Goal: Information Seeking & Learning: Compare options

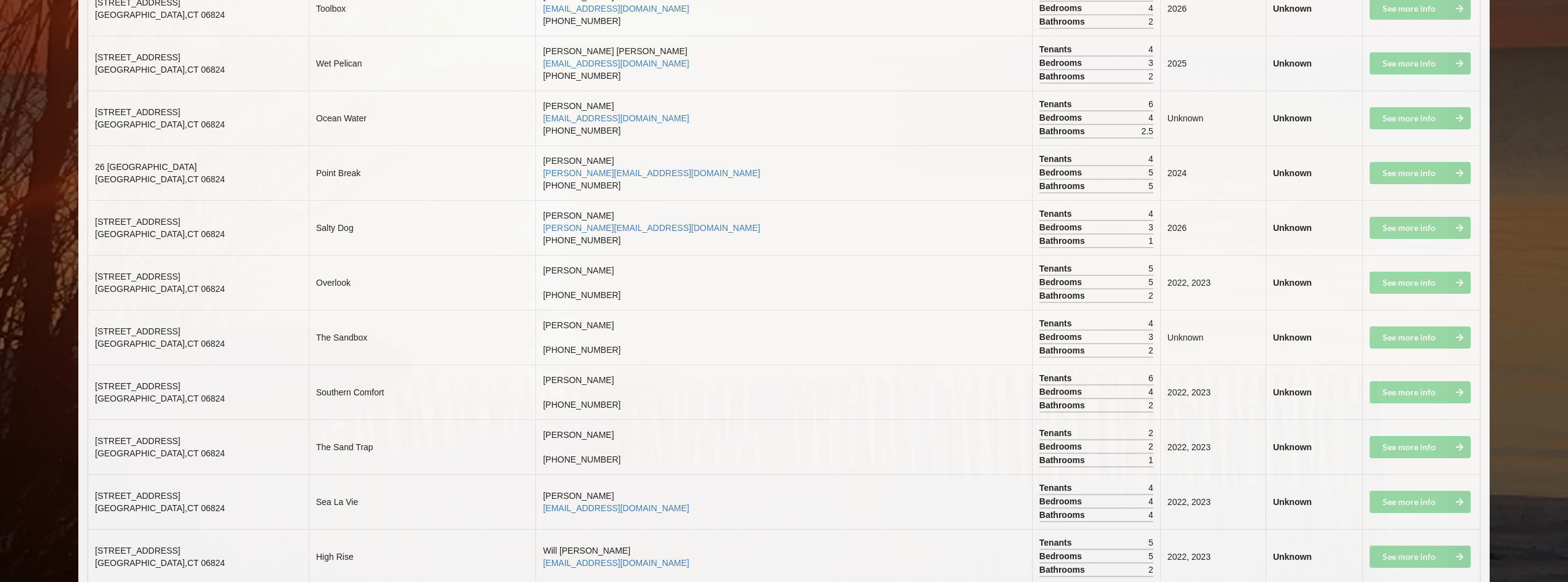
scroll to position [4620, 0]
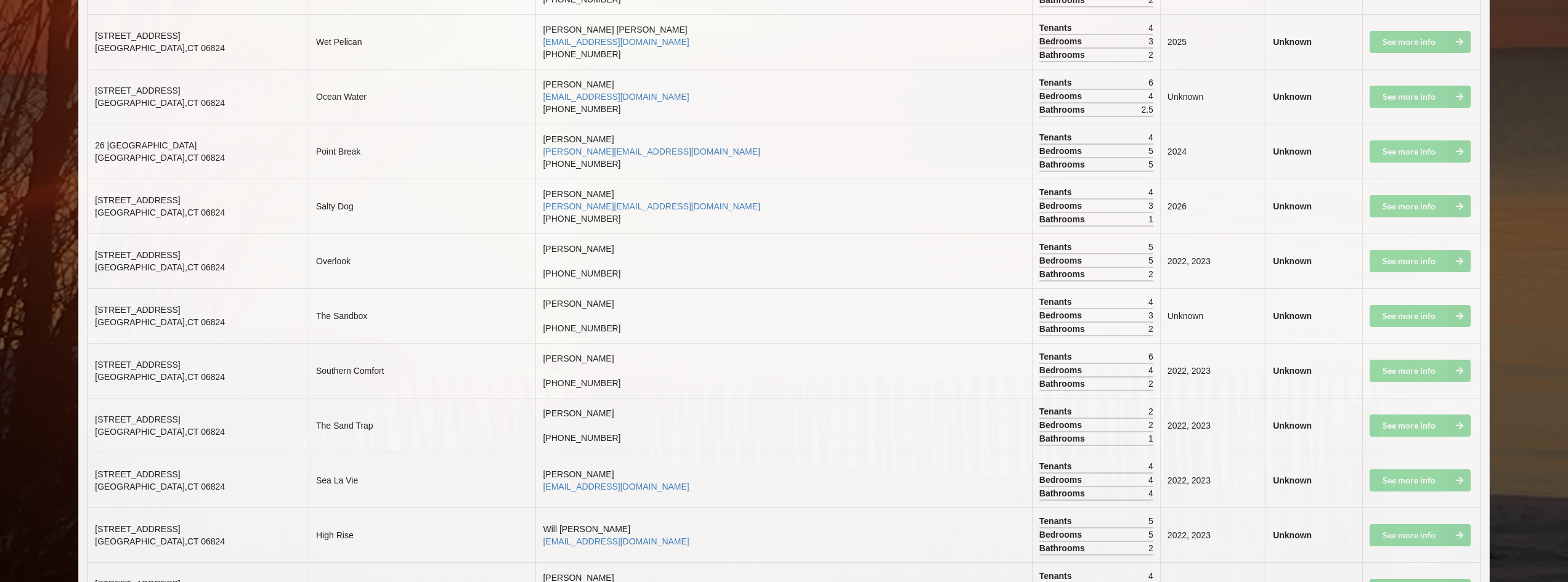
click at [1414, 421] on td "See more info" at bounding box center [1421, 425] width 117 height 55
click at [1409, 427] on td "See more info" at bounding box center [1421, 425] width 117 height 55
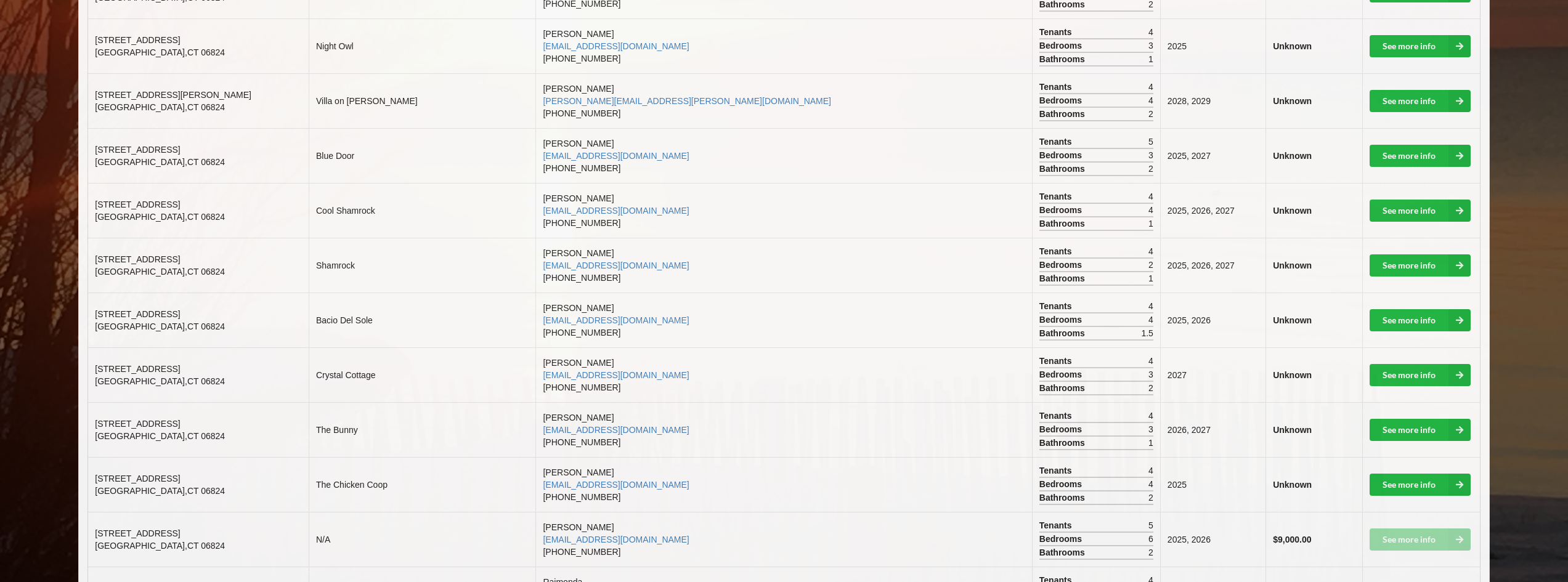
scroll to position [801, 0]
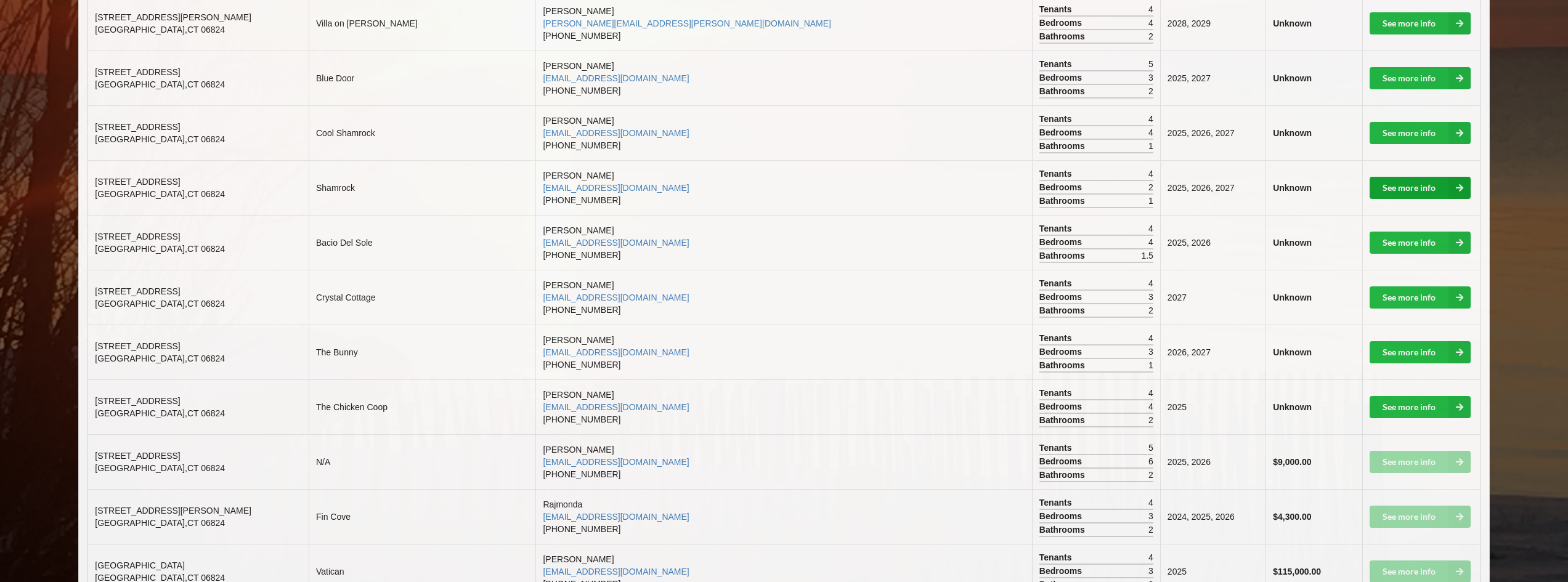
click at [1453, 185] on icon at bounding box center [1459, 187] width 22 height 22
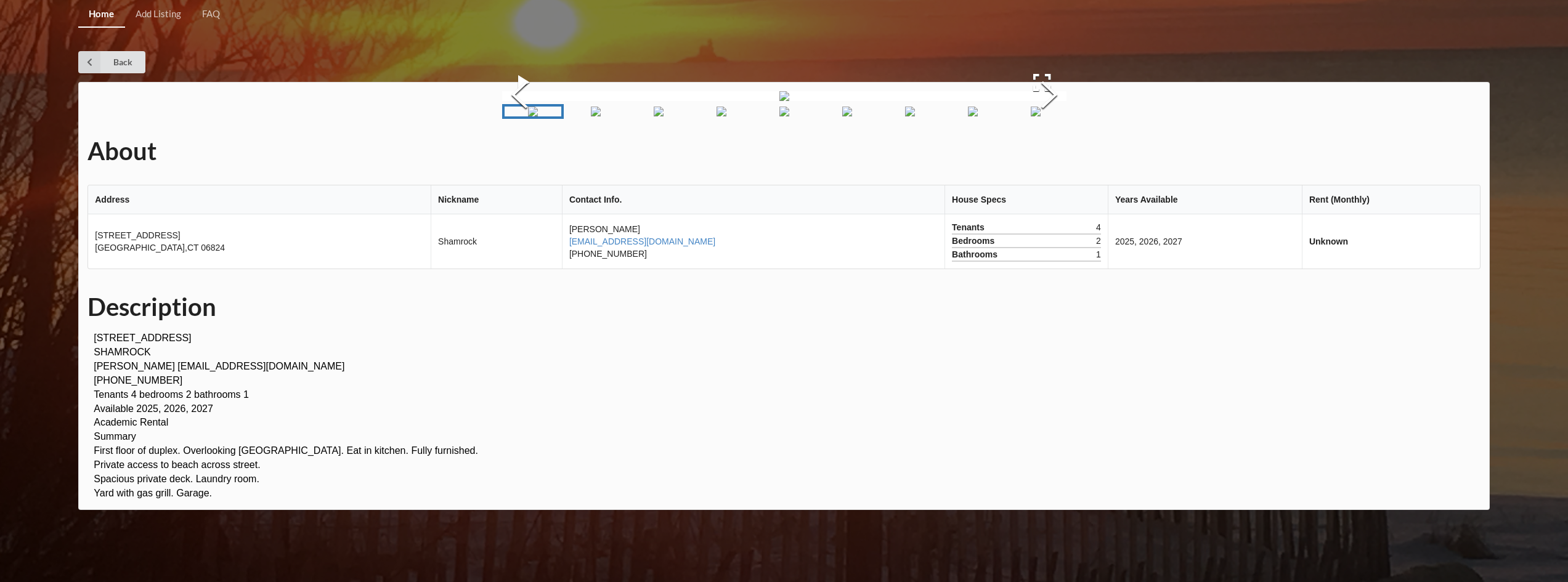
click at [600, 117] on img "Go to Slide 2" at bounding box center [596, 112] width 10 height 10
click at [657, 117] on img "Go to Slide 3" at bounding box center [659, 112] width 10 height 10
click at [727, 117] on img "Go to Slide 4" at bounding box center [722, 112] width 10 height 10
click at [779, 117] on img "Go to Slide 5" at bounding box center [784, 112] width 10 height 10
click at [852, 117] on img "Go to Slide 6" at bounding box center [847, 112] width 10 height 10
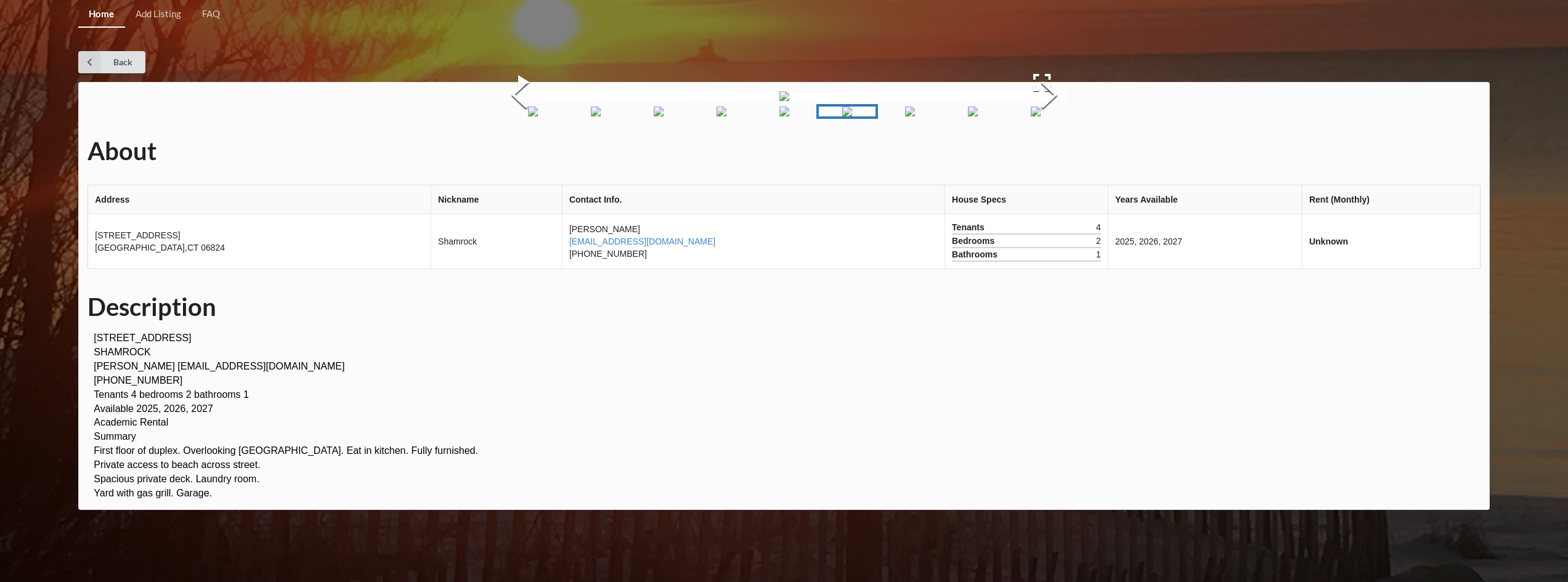
click at [905, 117] on img "Go to Slide 7" at bounding box center [911, 112] width 10 height 10
click at [973, 117] on img "Go to Slide 8" at bounding box center [973, 112] width 10 height 10
click at [1038, 117] on img "Go to Slide 9" at bounding box center [1036, 112] width 10 height 10
click at [1040, 117] on img "Go to Slide 9" at bounding box center [1036, 112] width 10 height 10
click at [108, 62] on link "Back" at bounding box center [112, 62] width 67 height 22
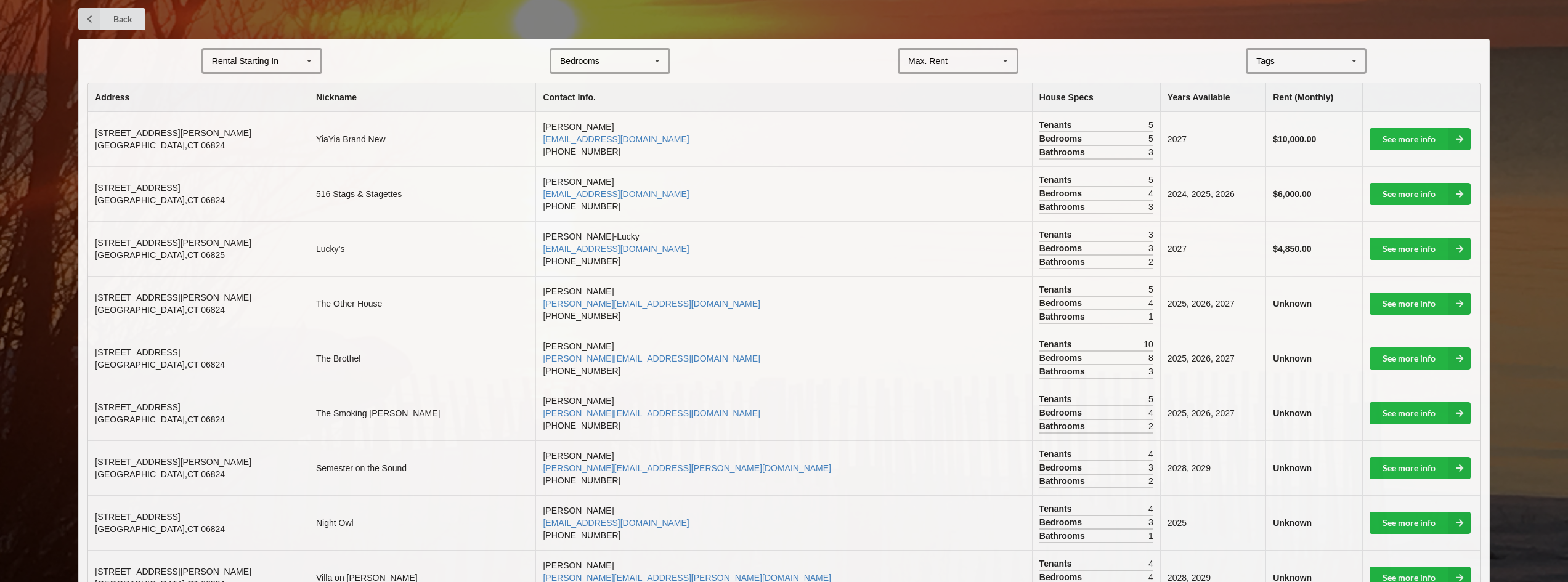
scroll to position [185, 0]
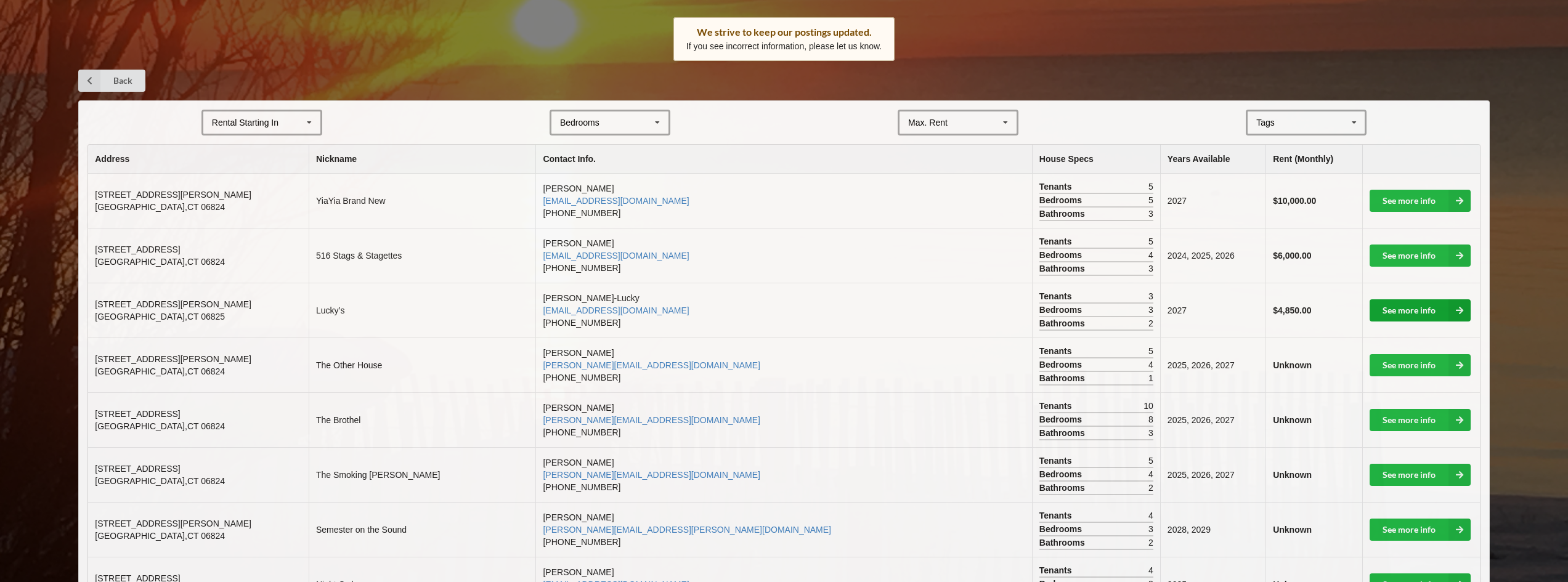
click at [1395, 306] on link "See more info" at bounding box center [1420, 310] width 101 height 22
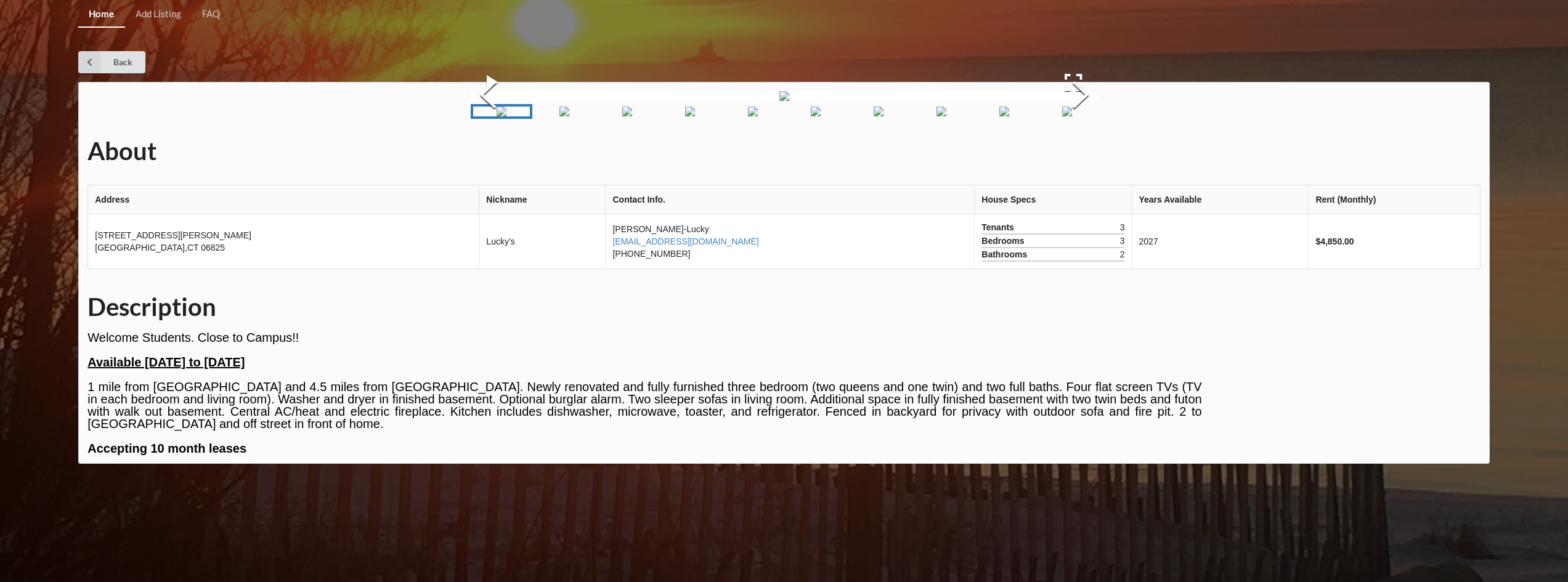
click at [565, 117] on img "Go to Slide 2" at bounding box center [565, 112] width 10 height 10
click at [685, 117] on img "Go to Slide 4" at bounding box center [690, 112] width 10 height 10
click at [751, 117] on img "Go to Slide 5" at bounding box center [753, 112] width 10 height 10
click at [811, 117] on img "Go to Slide 6" at bounding box center [816, 112] width 10 height 10
click at [876, 117] on img "Go to Slide 7" at bounding box center [879, 112] width 10 height 10
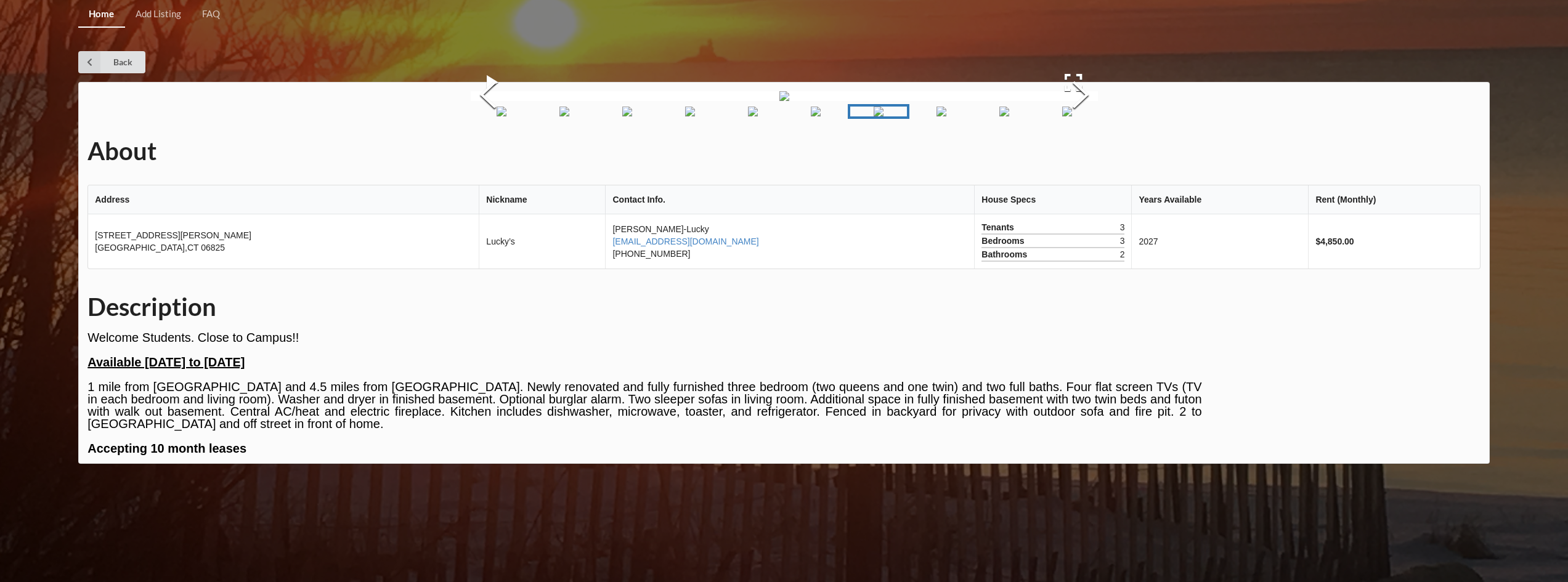
click at [937, 117] on img "Go to Slide 8" at bounding box center [942, 112] width 10 height 10
click at [1005, 117] on img "Go to Slide 9" at bounding box center [1005, 112] width 10 height 10
click at [1062, 117] on img "Go to Slide 10" at bounding box center [1067, 112] width 10 height 10
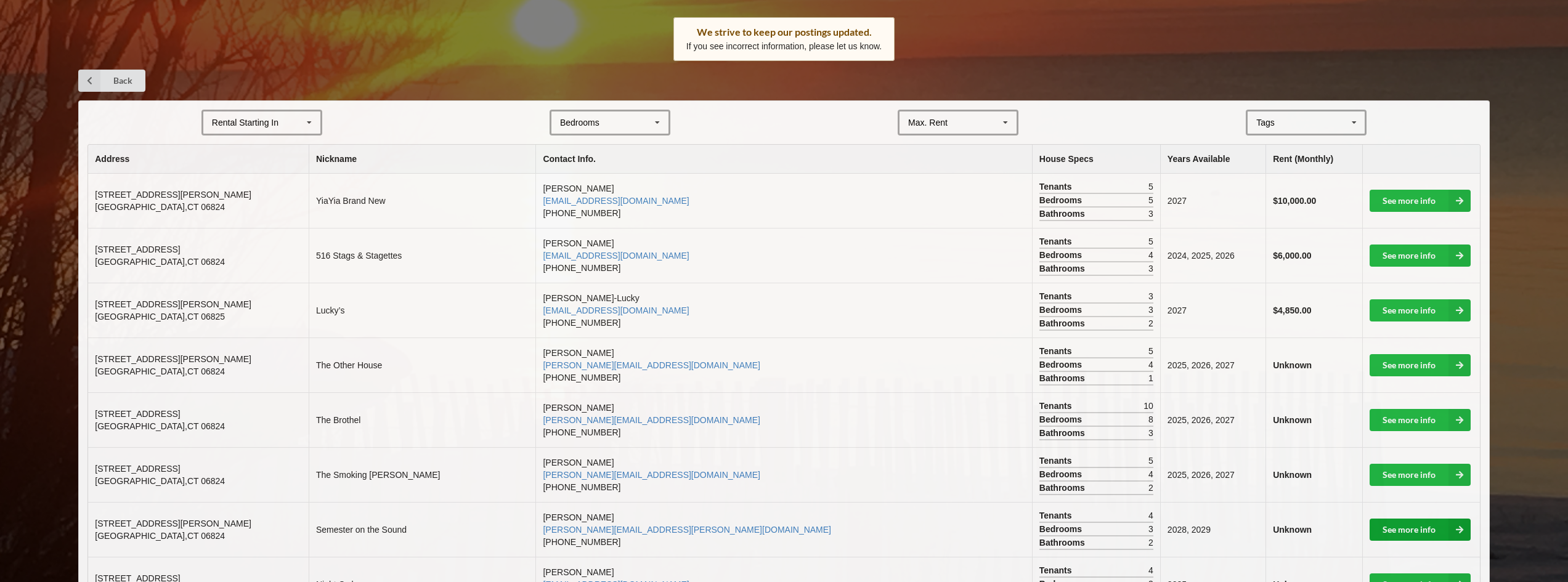
click at [1403, 526] on link "See more info" at bounding box center [1420, 529] width 101 height 22
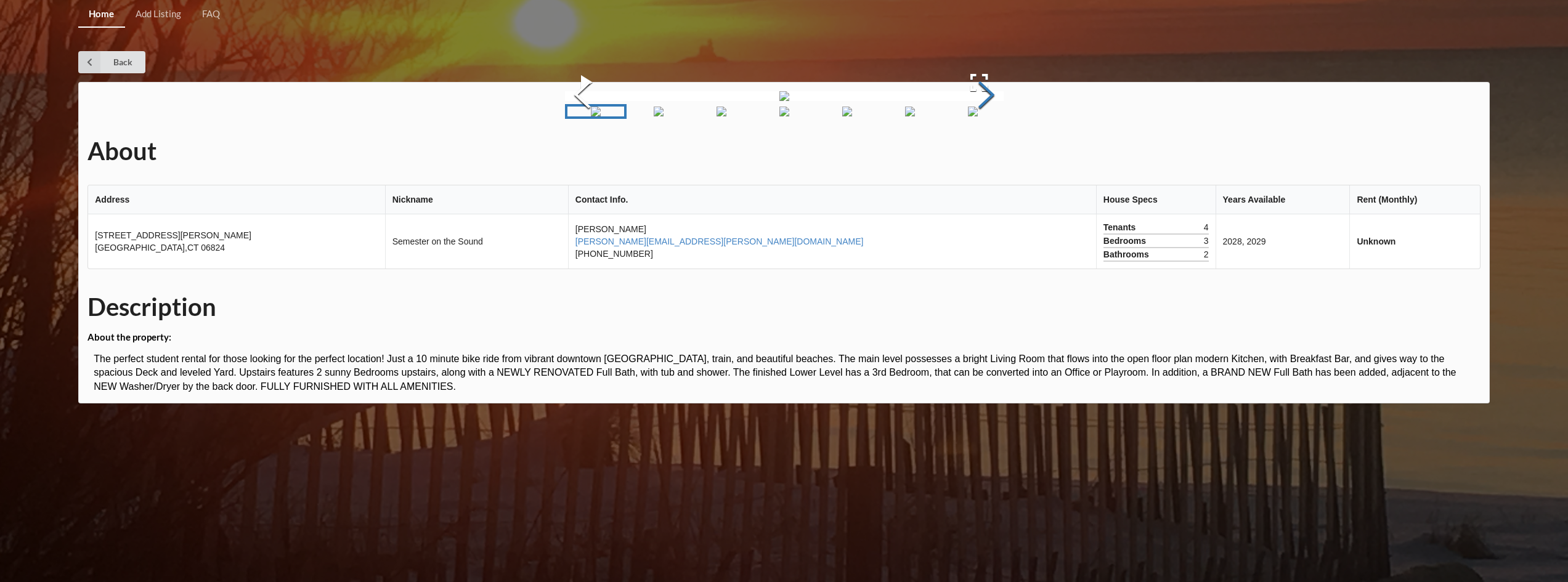
click at [1004, 152] on button "Next Slide" at bounding box center [986, 96] width 34 height 112
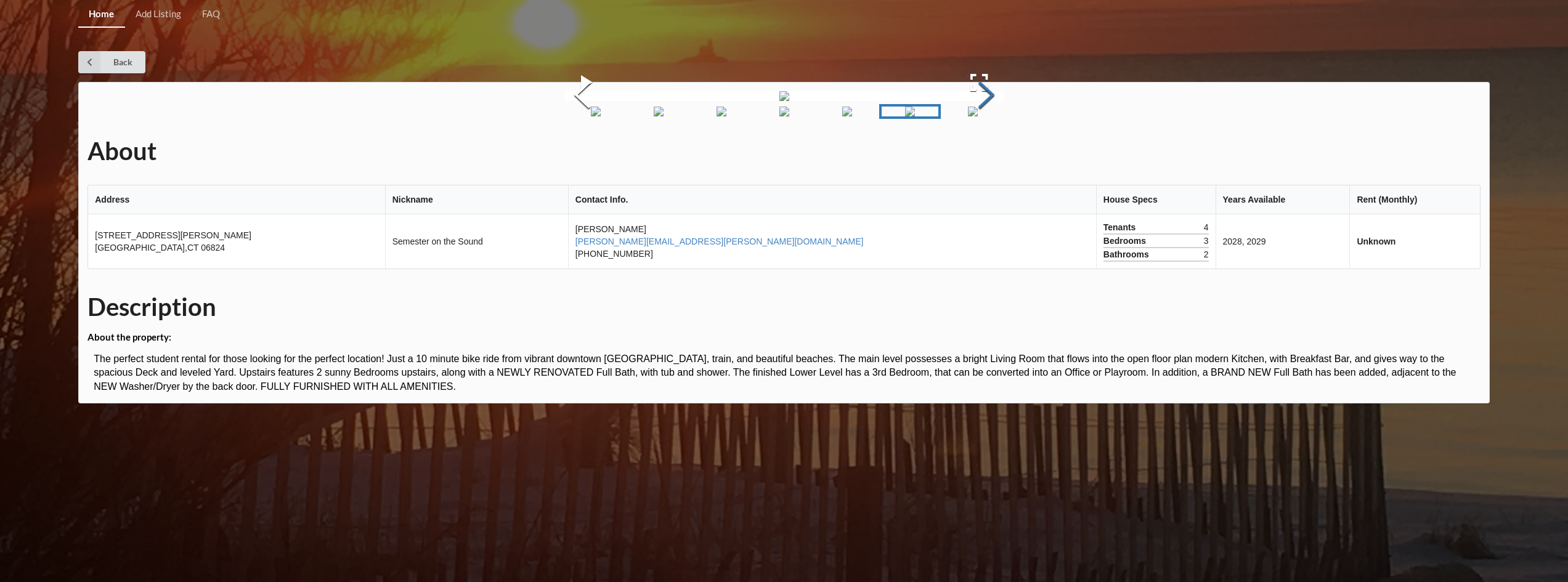
click at [1004, 152] on button "Next Slide" at bounding box center [986, 96] width 34 height 112
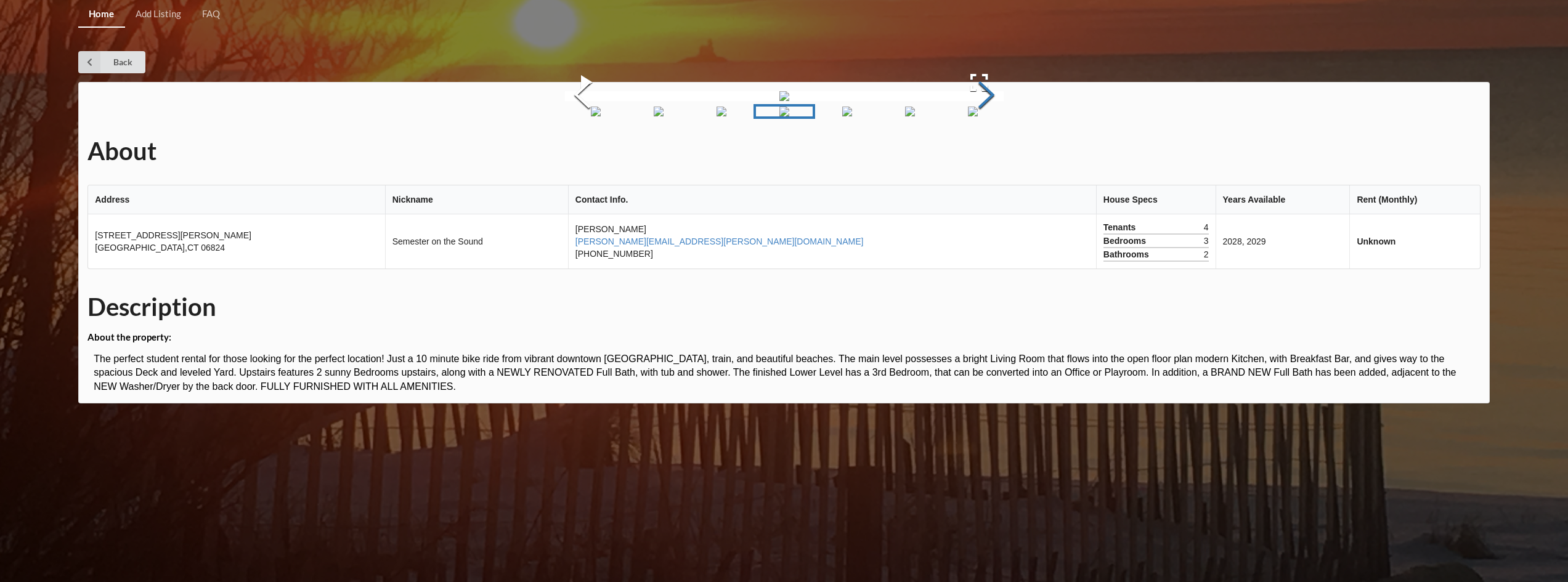
click at [1004, 152] on button "Next Slide" at bounding box center [986, 96] width 34 height 112
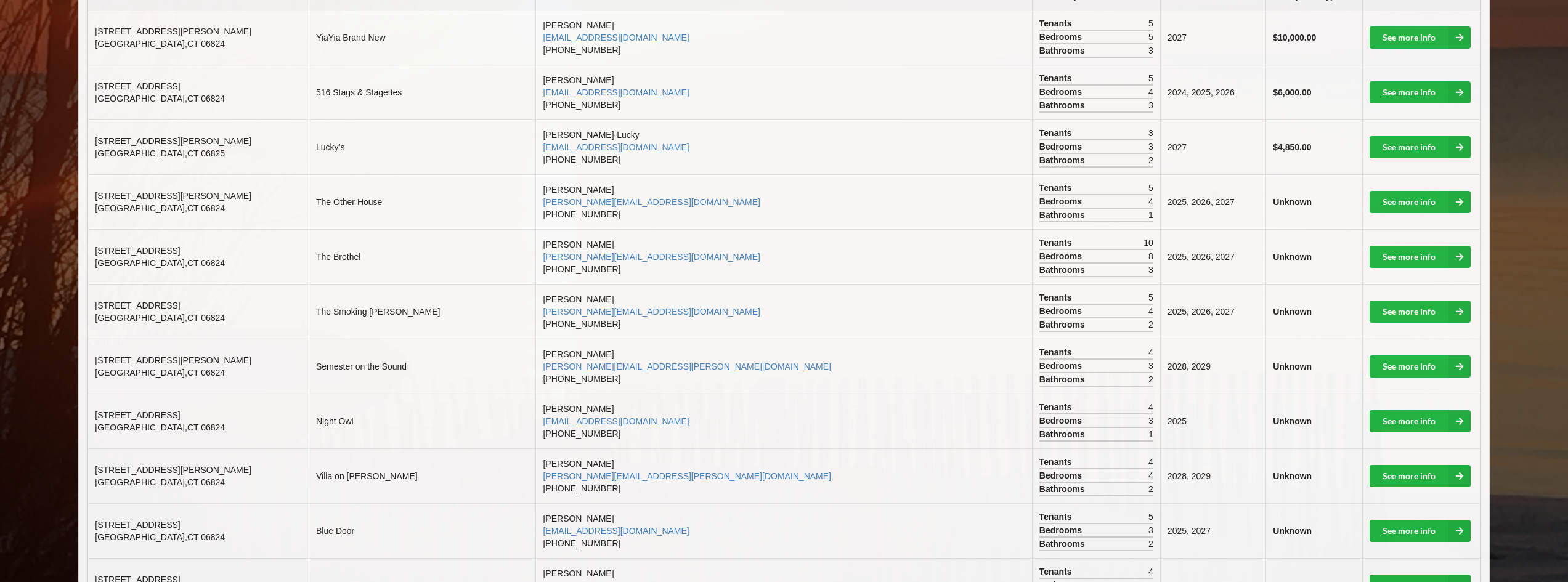
scroll to position [370, 0]
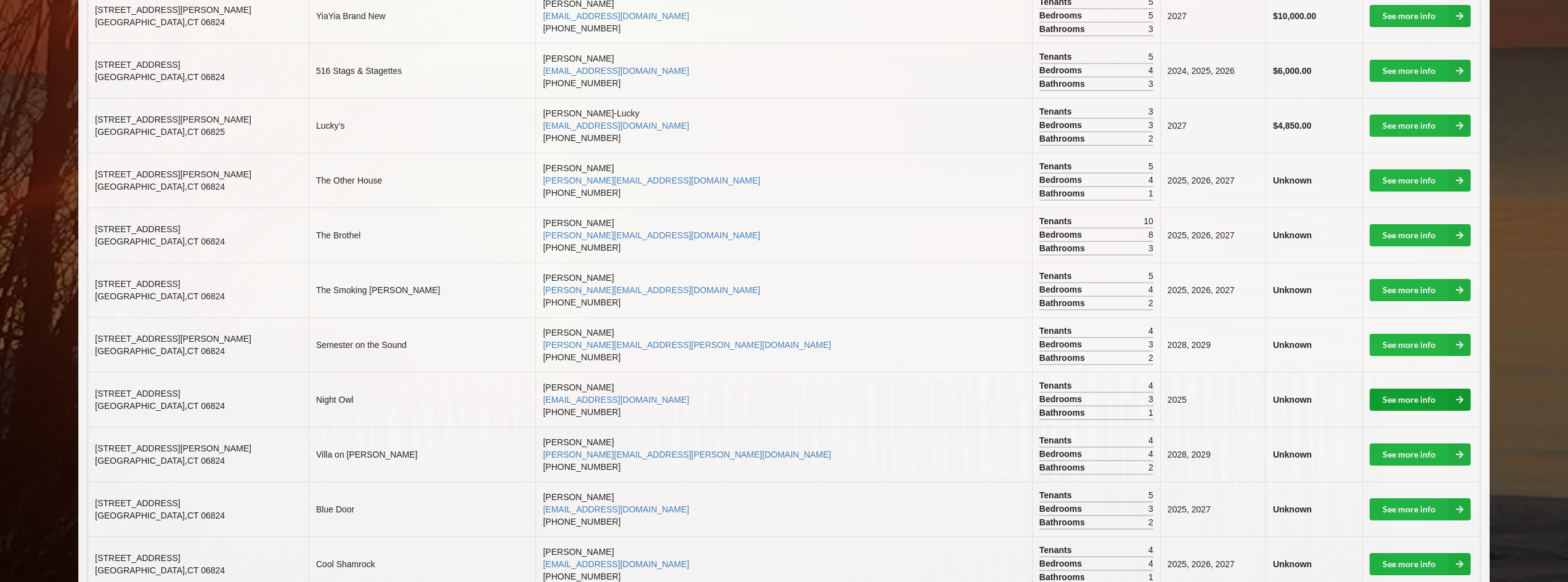
click at [1405, 396] on link "See more info" at bounding box center [1420, 400] width 101 height 22
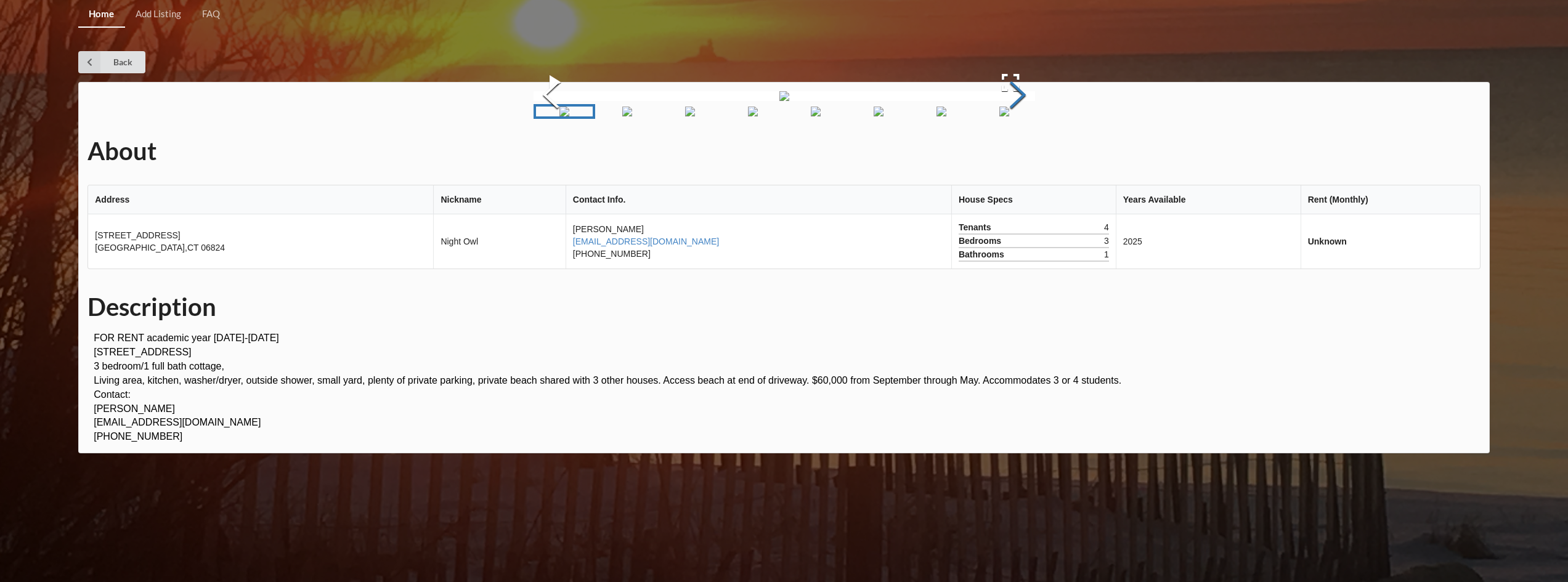
click at [1016, 152] on button "Next Slide" at bounding box center [1018, 96] width 34 height 112
click at [1015, 152] on button "Next Slide" at bounding box center [1018, 96] width 34 height 112
click at [1013, 152] on button "Next Slide" at bounding box center [1018, 96] width 34 height 112
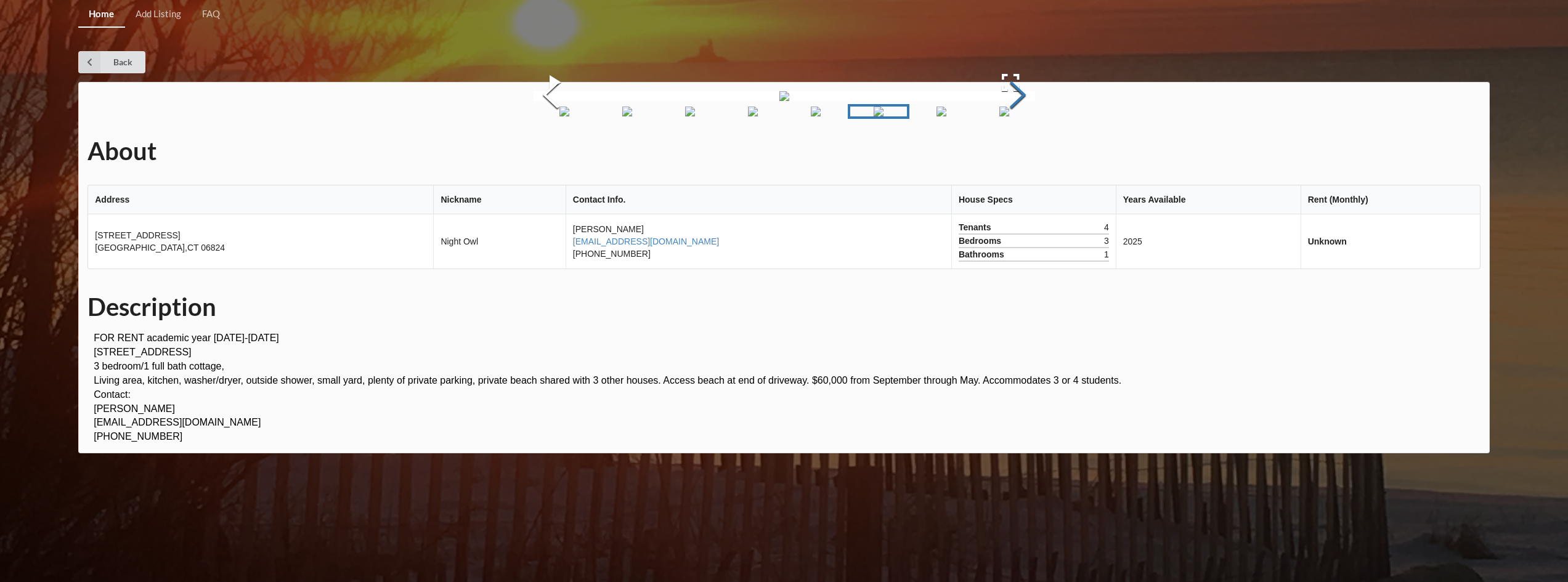
click at [1013, 152] on button "Next Slide" at bounding box center [1018, 96] width 34 height 112
click at [1017, 152] on button "Next Slide" at bounding box center [1018, 96] width 34 height 112
click at [1018, 152] on button "Next Slide" at bounding box center [1018, 96] width 34 height 112
click at [1019, 152] on button "Next Slide" at bounding box center [1018, 96] width 34 height 112
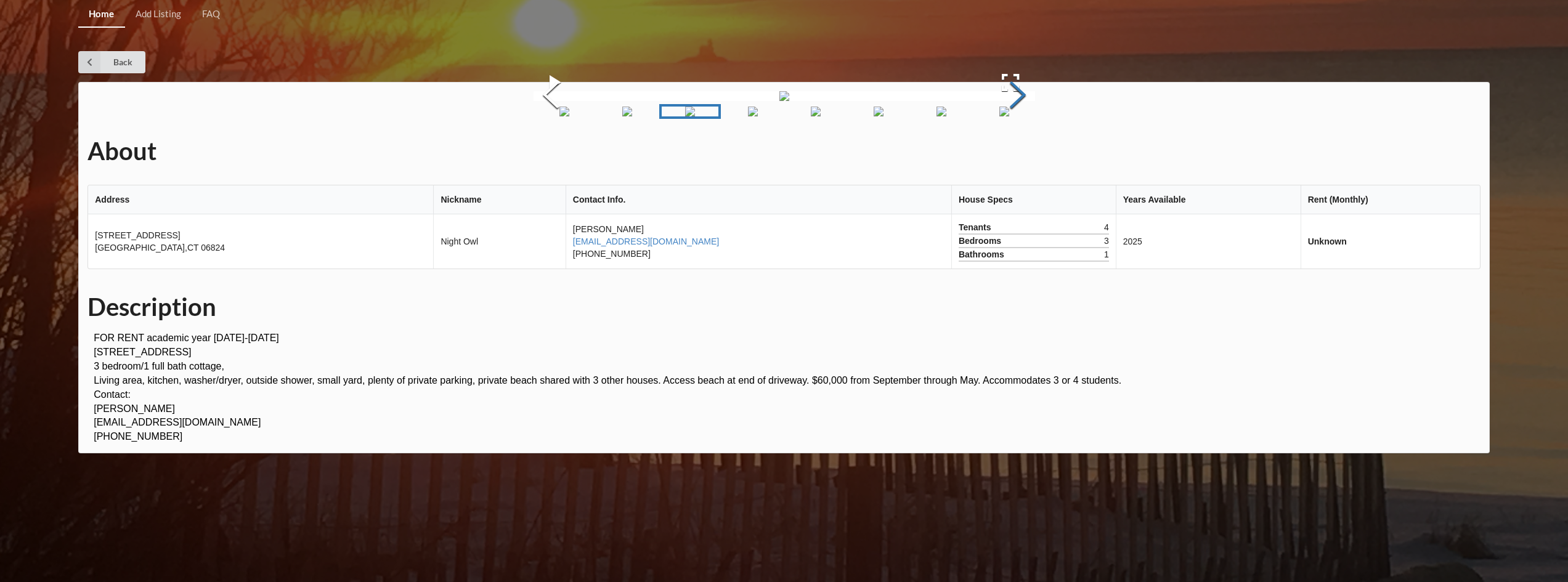
click at [1020, 152] on button "Next Slide" at bounding box center [1018, 96] width 34 height 112
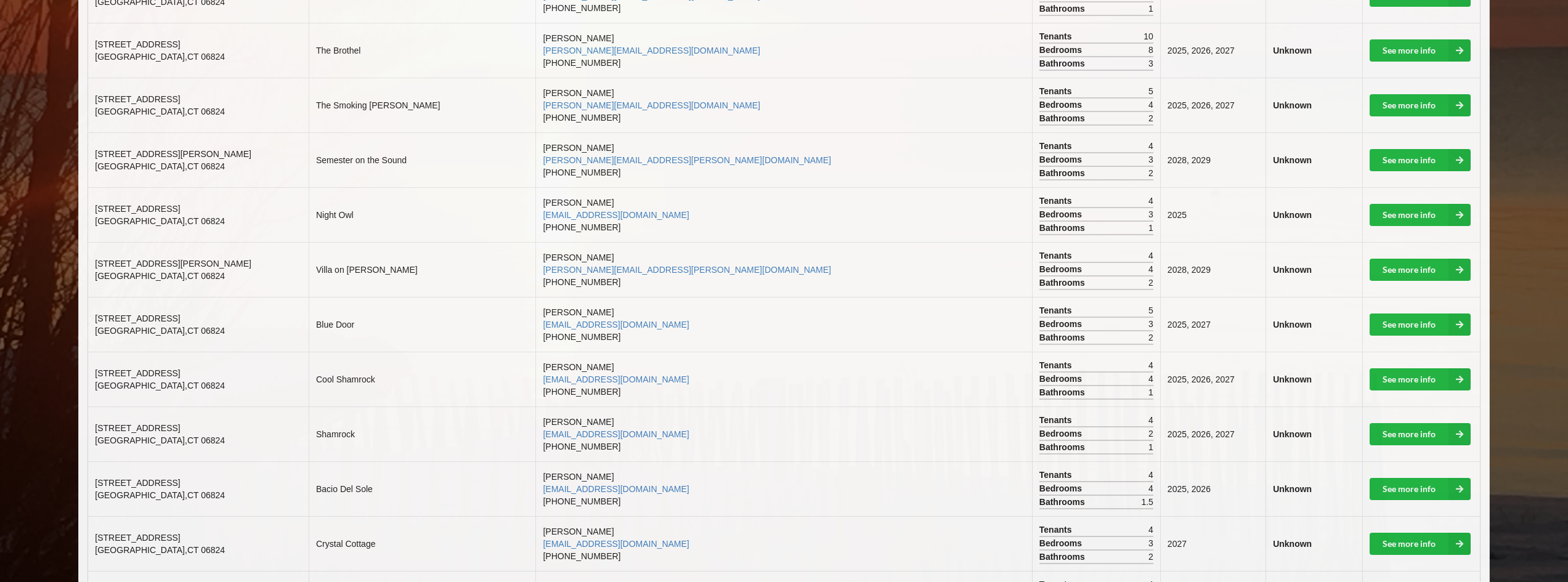
scroll to position [616, 0]
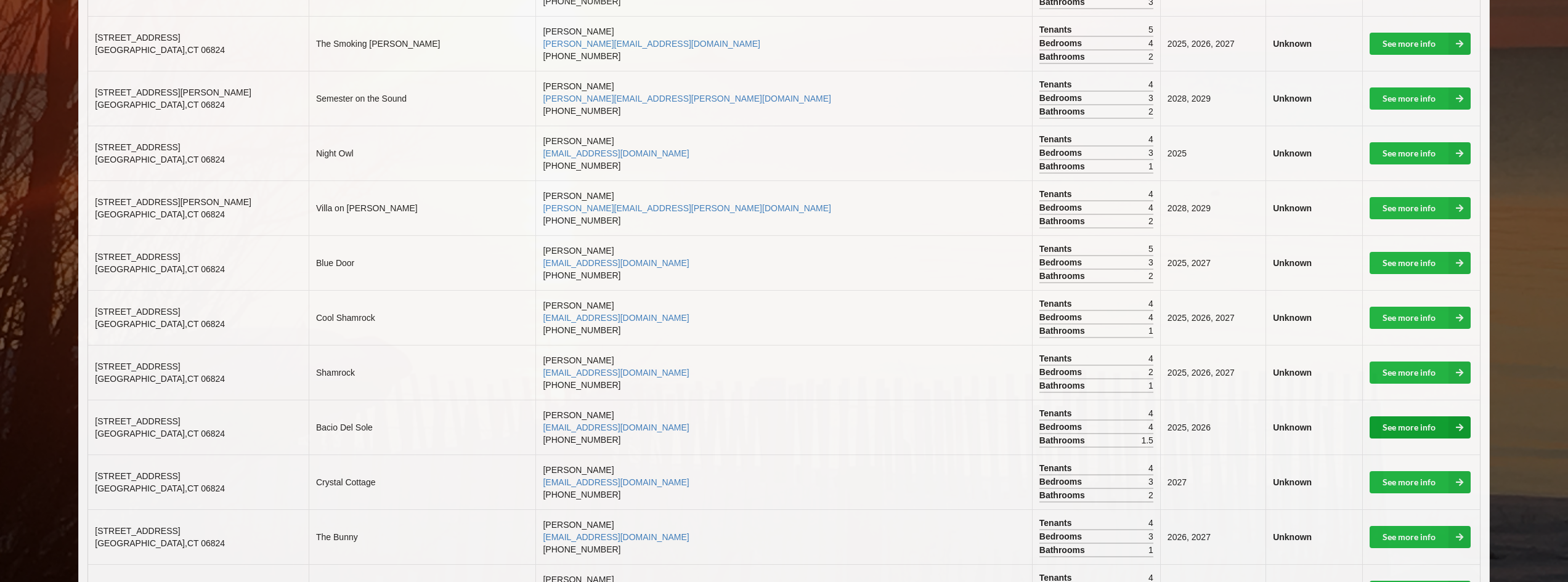
click at [1402, 426] on link "See more info" at bounding box center [1420, 427] width 101 height 22
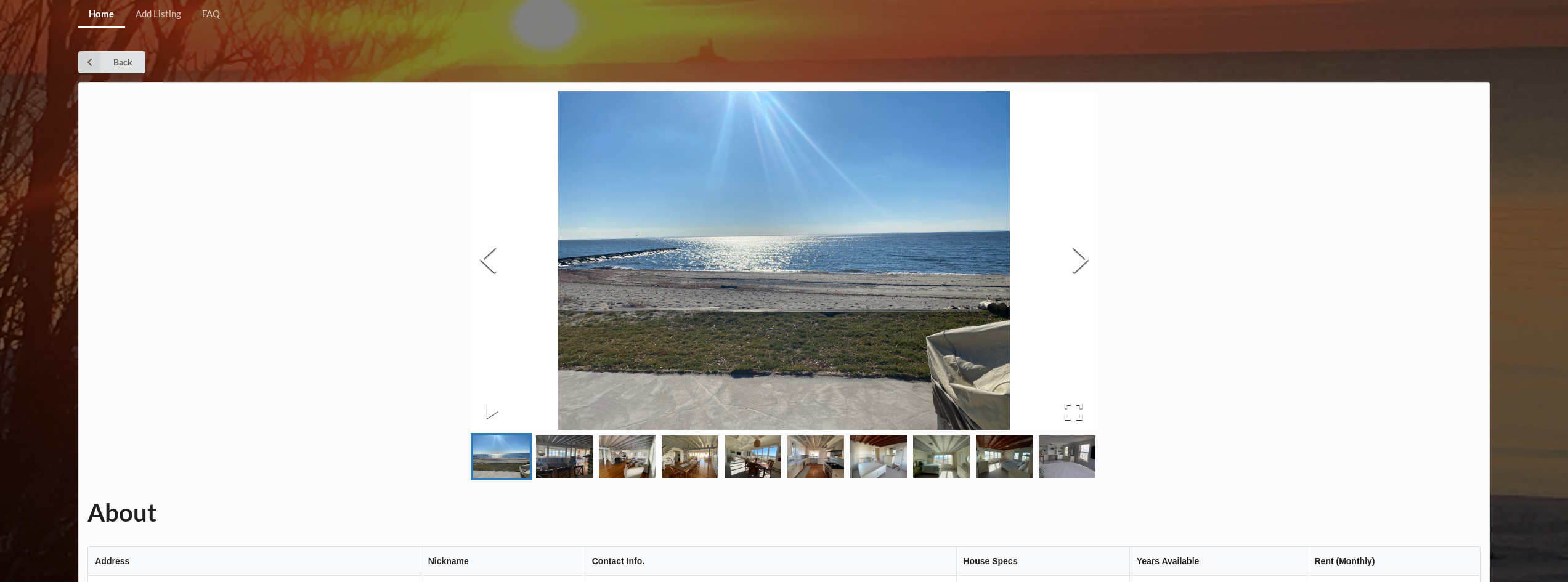
click at [556, 457] on img "Go to Slide 2" at bounding box center [565, 457] width 57 height 42
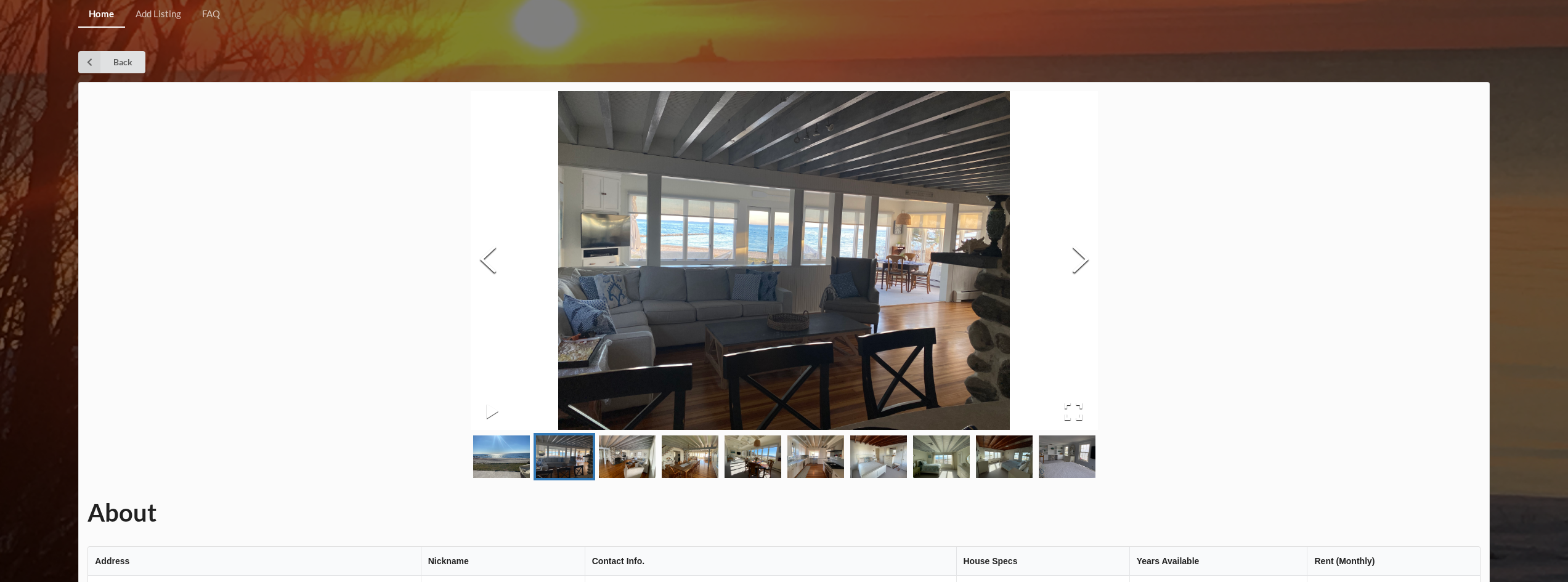
click at [618, 461] on img "Go to Slide 3" at bounding box center [627, 457] width 57 height 42
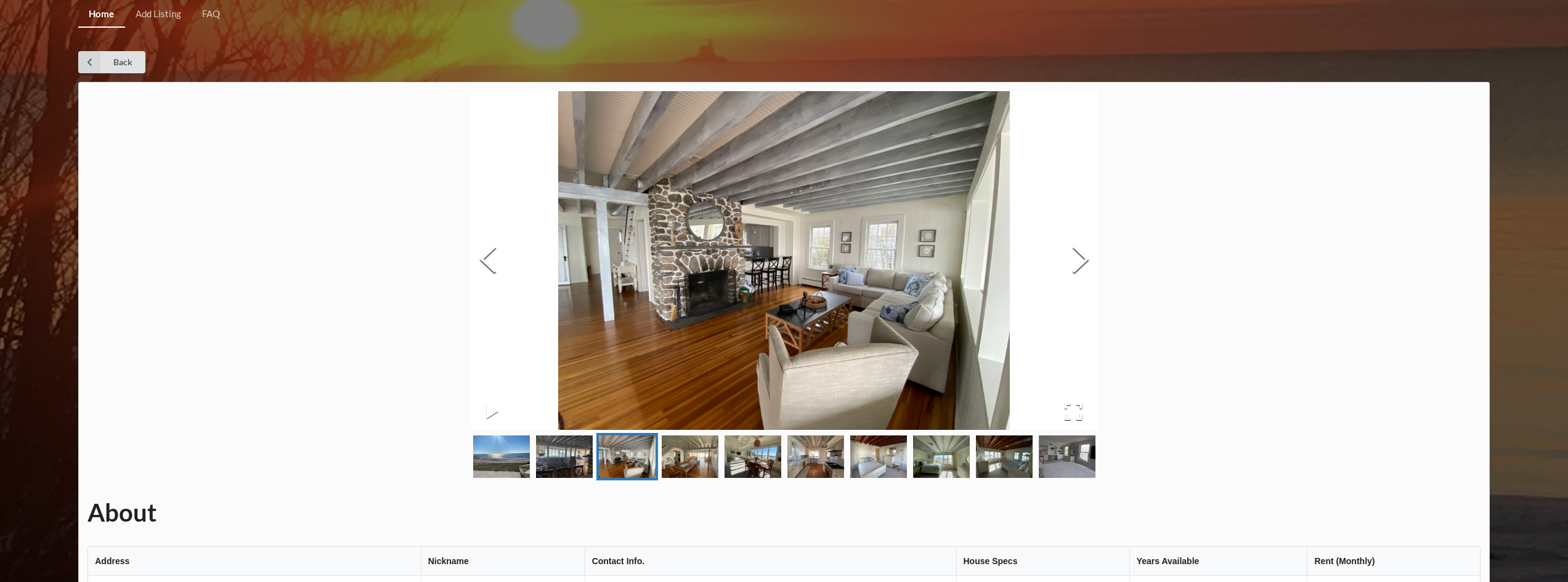
click at [694, 460] on img "Go to Slide 4" at bounding box center [690, 457] width 57 height 42
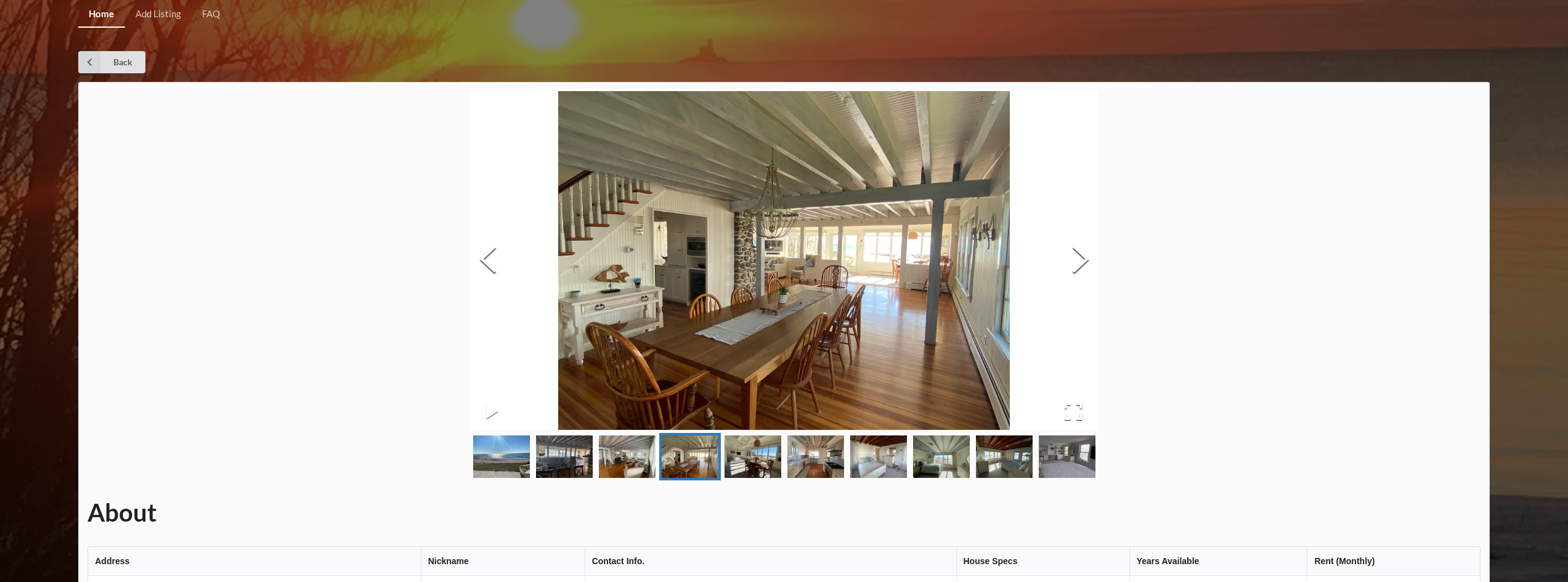
click at [754, 462] on img "Go to Slide 5" at bounding box center [753, 457] width 57 height 42
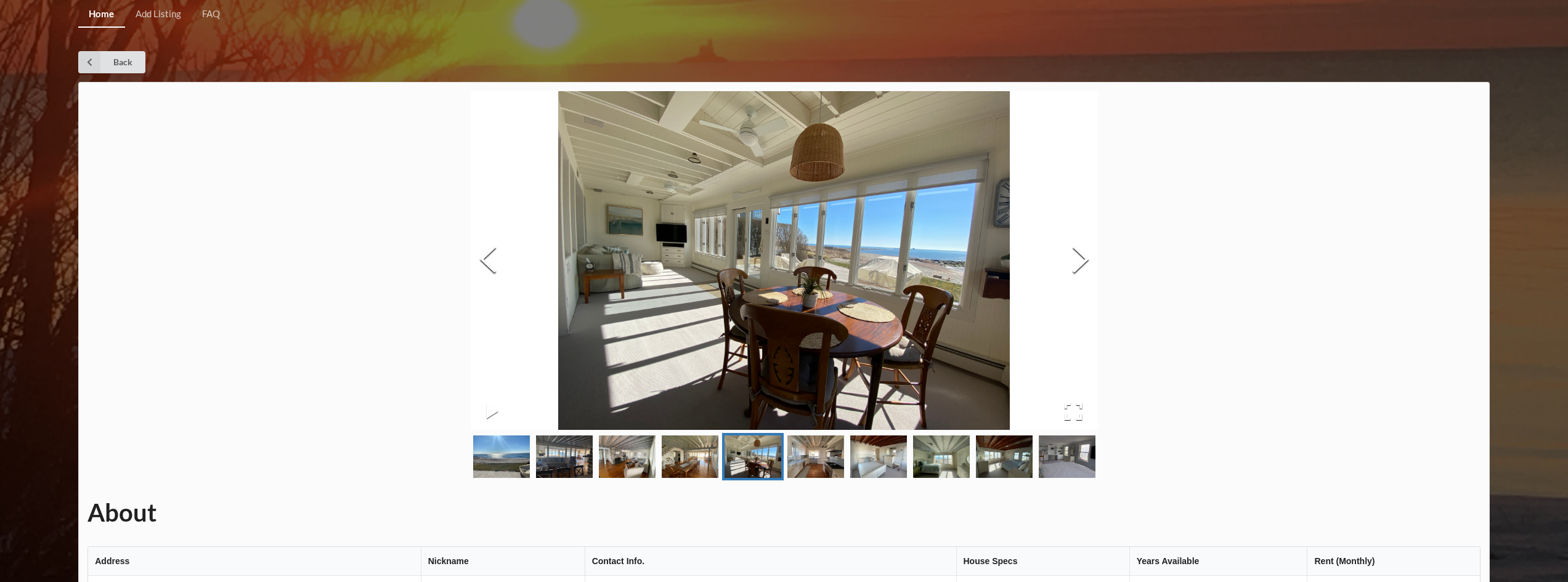
click at [814, 454] on img "Go to Slide 6" at bounding box center [816, 457] width 57 height 42
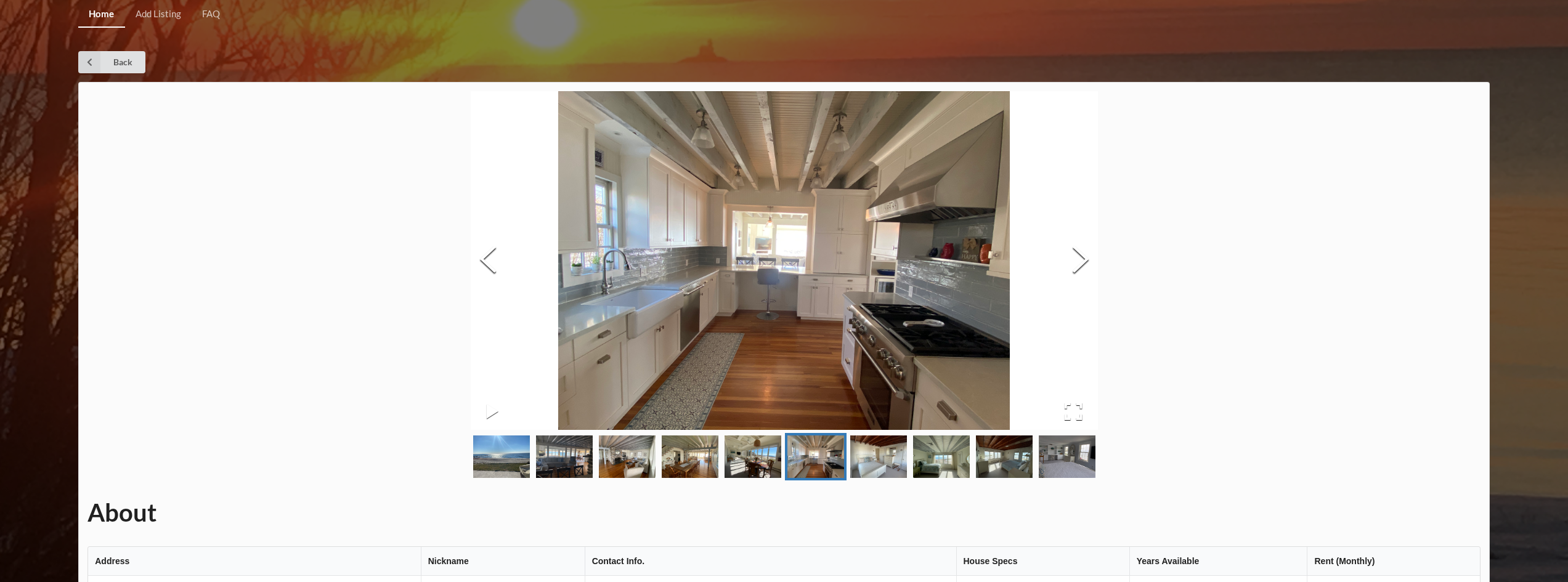
click at [877, 451] on img "Go to Slide 7" at bounding box center [878, 457] width 57 height 42
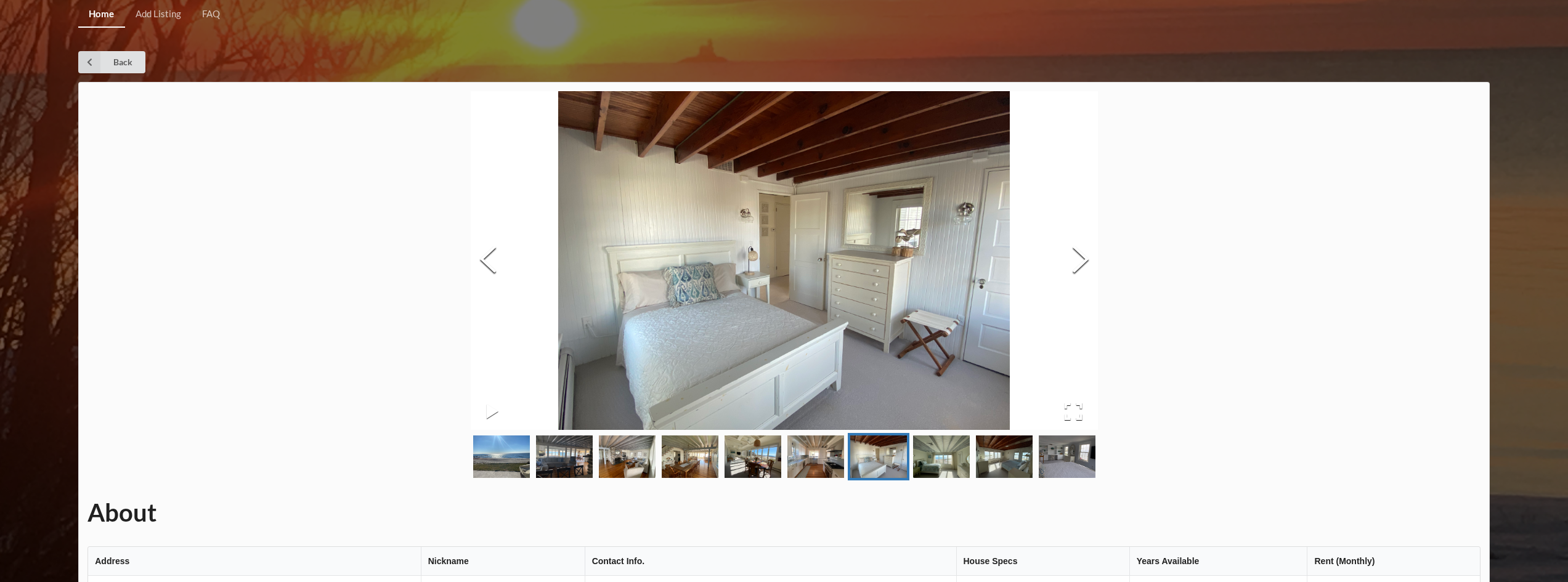
click at [949, 444] on img "Go to Slide 8" at bounding box center [942, 457] width 57 height 42
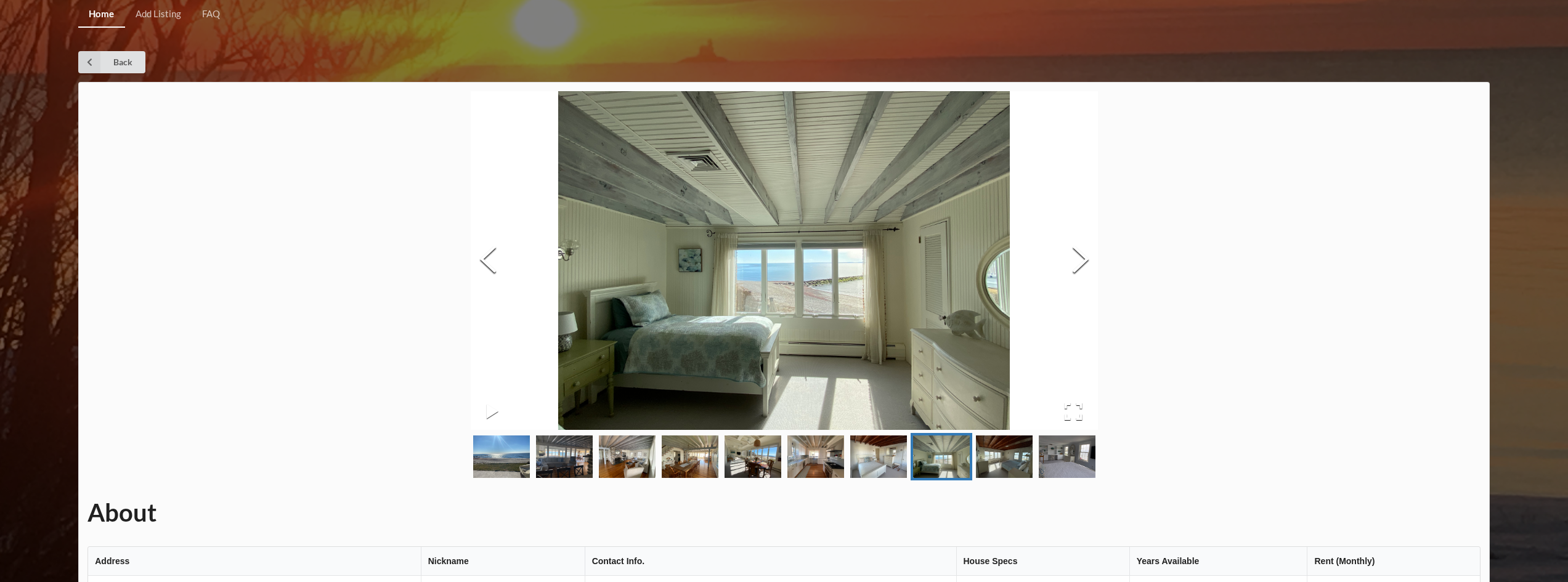
click at [990, 445] on img "Go to Slide 9" at bounding box center [1005, 457] width 57 height 42
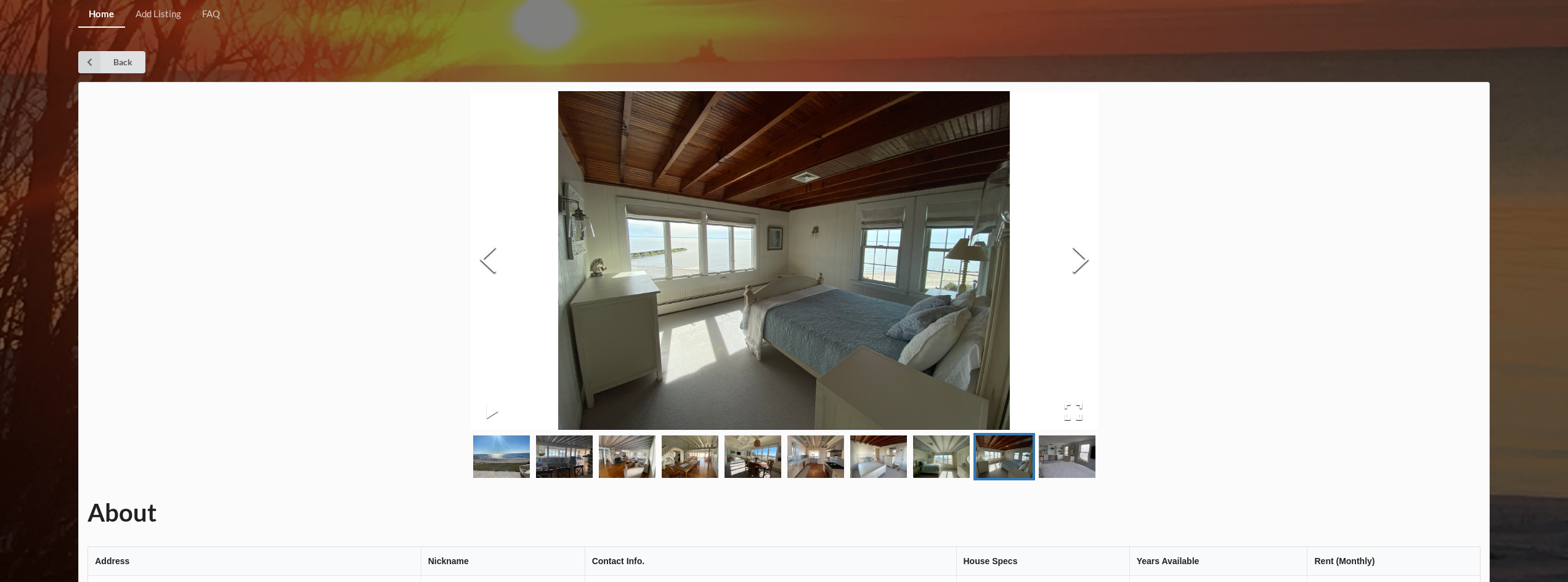
click at [1059, 446] on img "Go to Slide 10" at bounding box center [1067, 457] width 57 height 42
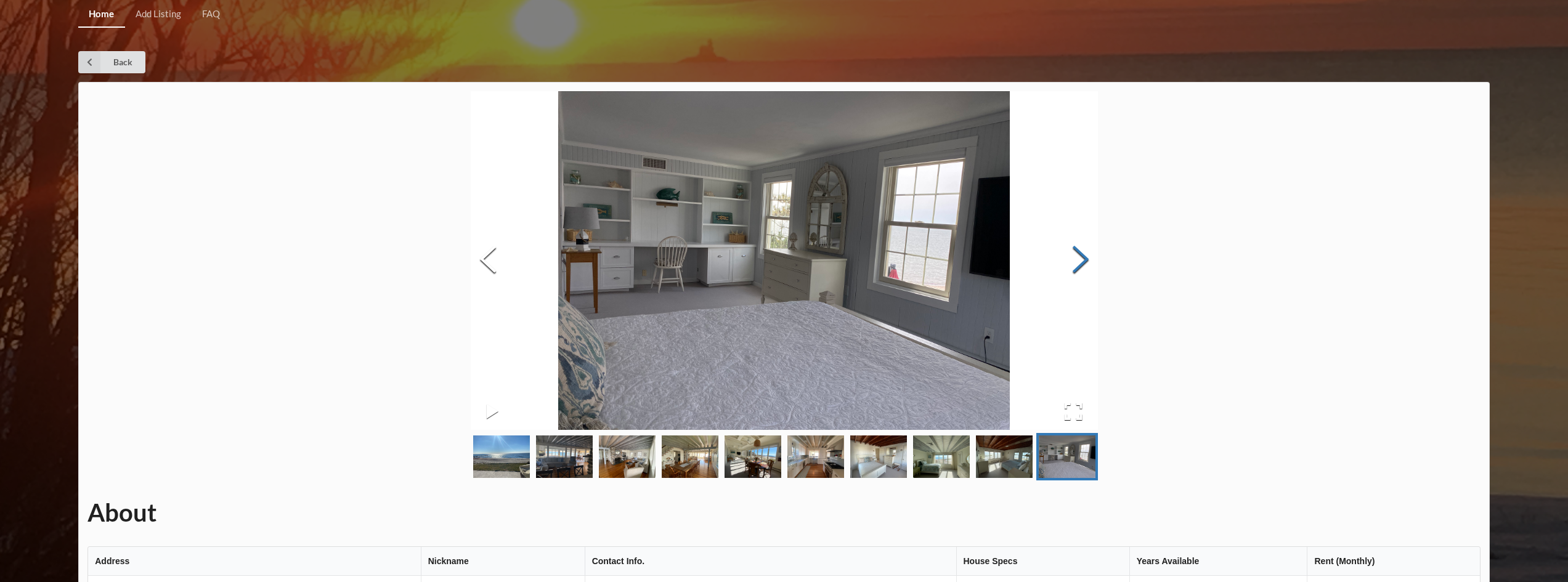
click at [1084, 260] on button "Next Slide" at bounding box center [1081, 260] width 34 height 112
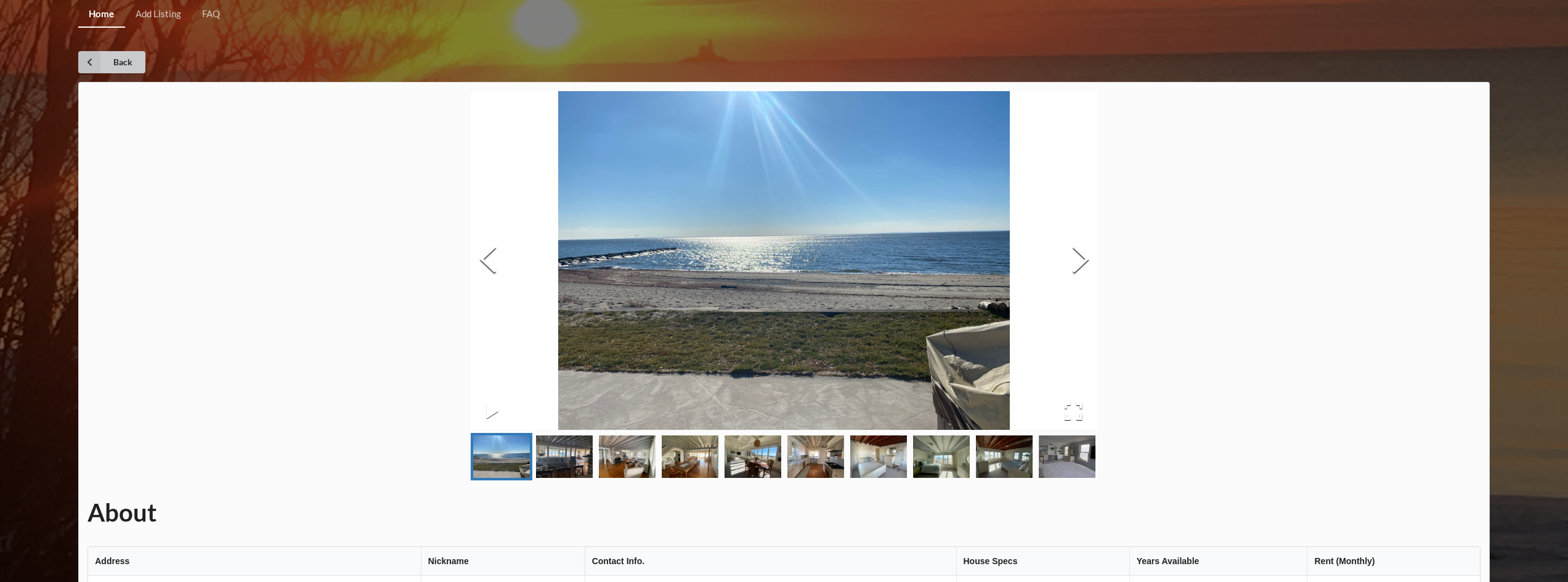
click at [86, 58] on icon at bounding box center [89, 62] width 22 height 22
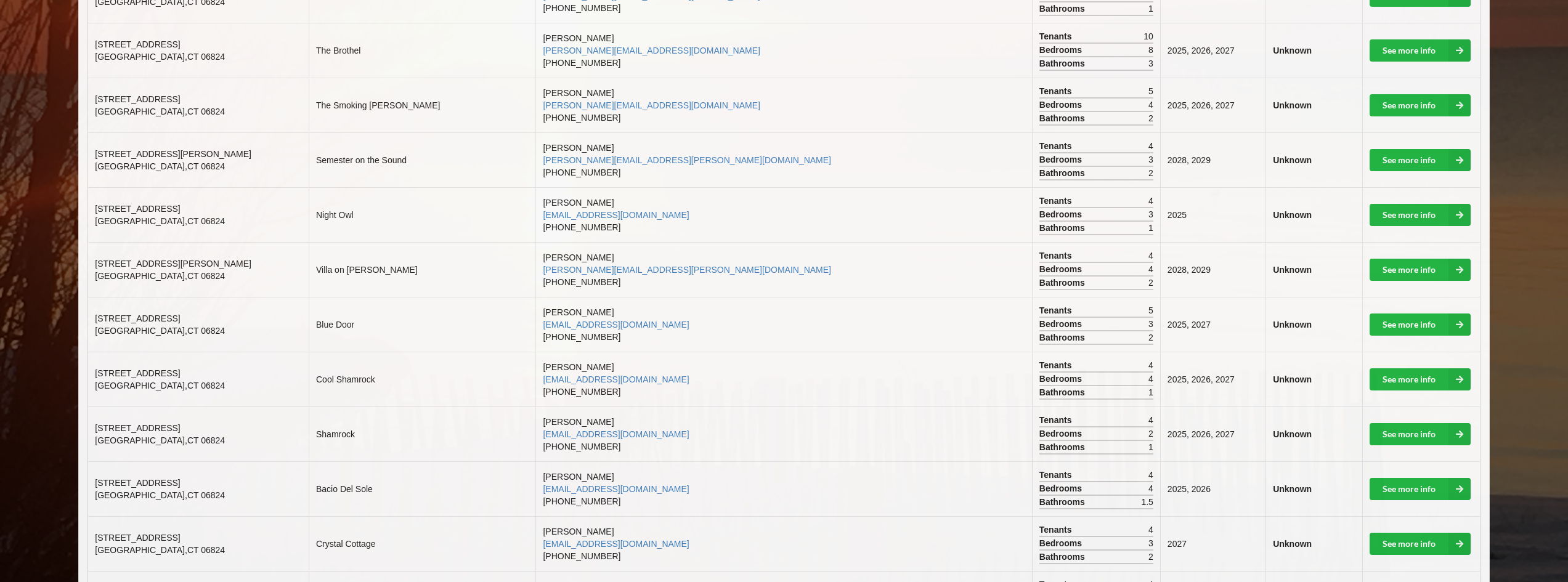
scroll to position [616, 0]
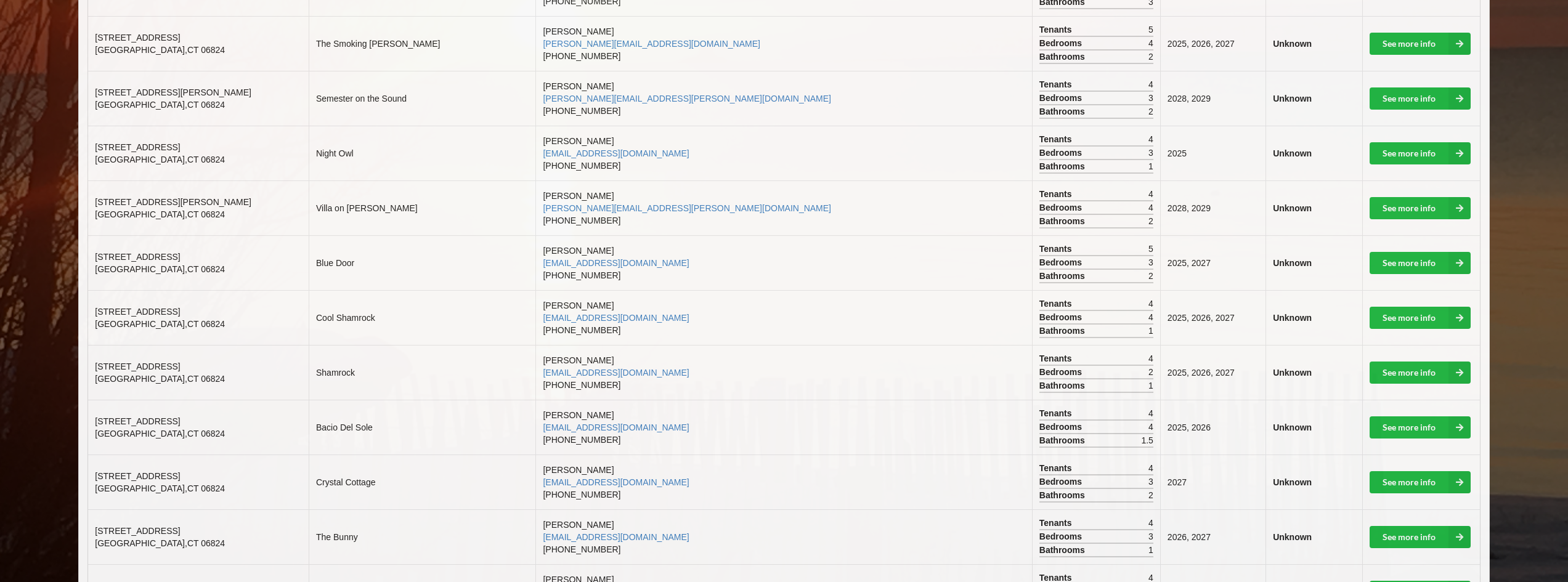
click at [1273, 426] on b "Unknown" at bounding box center [1292, 427] width 39 height 10
click at [1407, 479] on link "See more info" at bounding box center [1420, 482] width 101 height 22
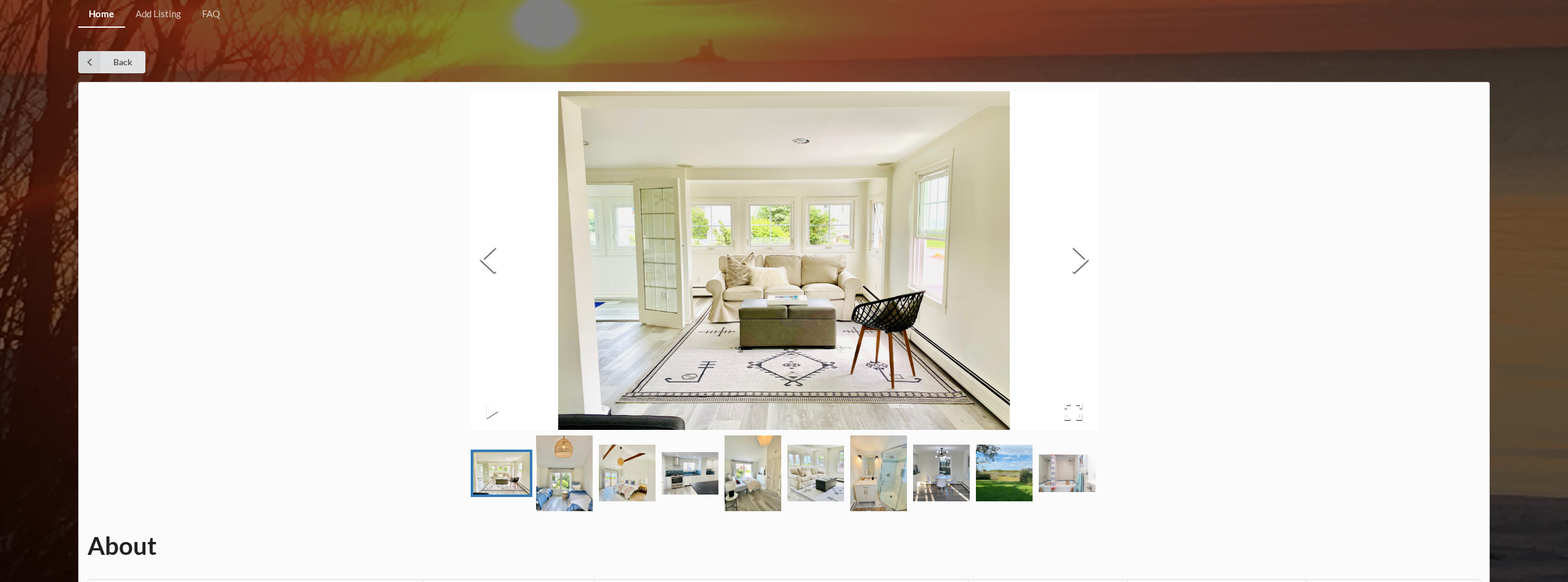
click at [577, 485] on img "Go to Slide 2" at bounding box center [565, 473] width 57 height 76
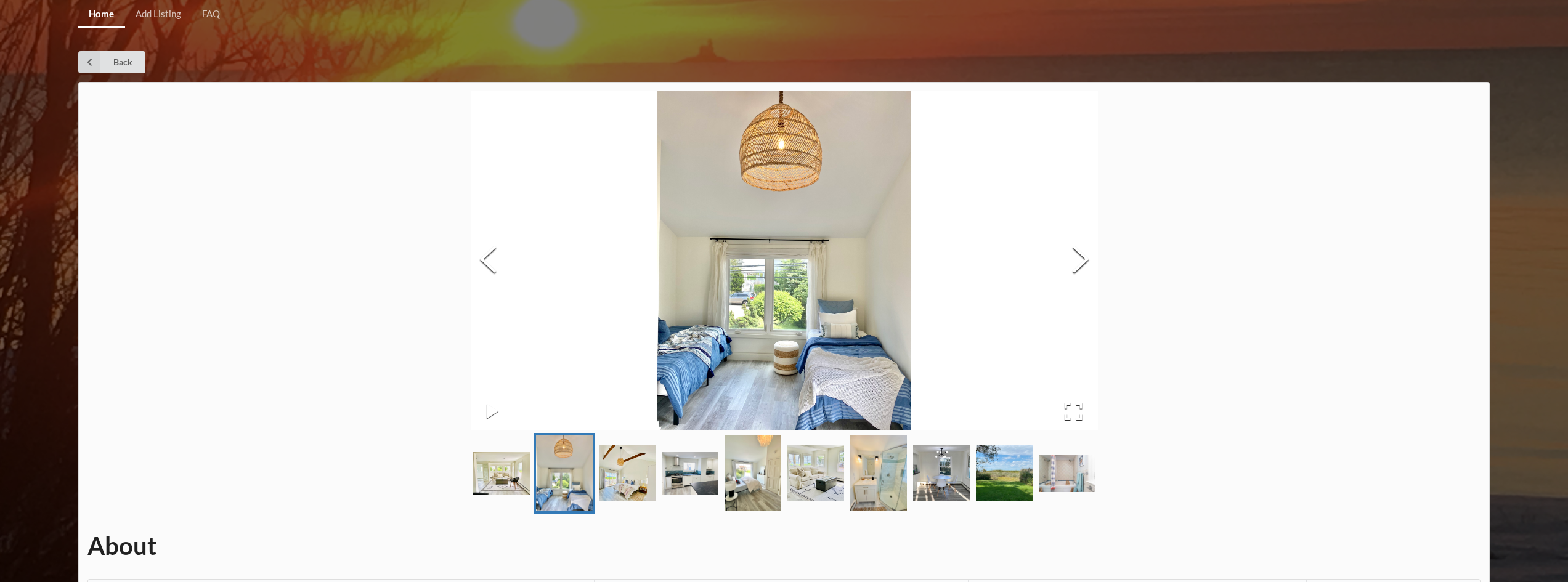
click at [679, 474] on img "Go to Slide 4" at bounding box center [690, 473] width 57 height 42
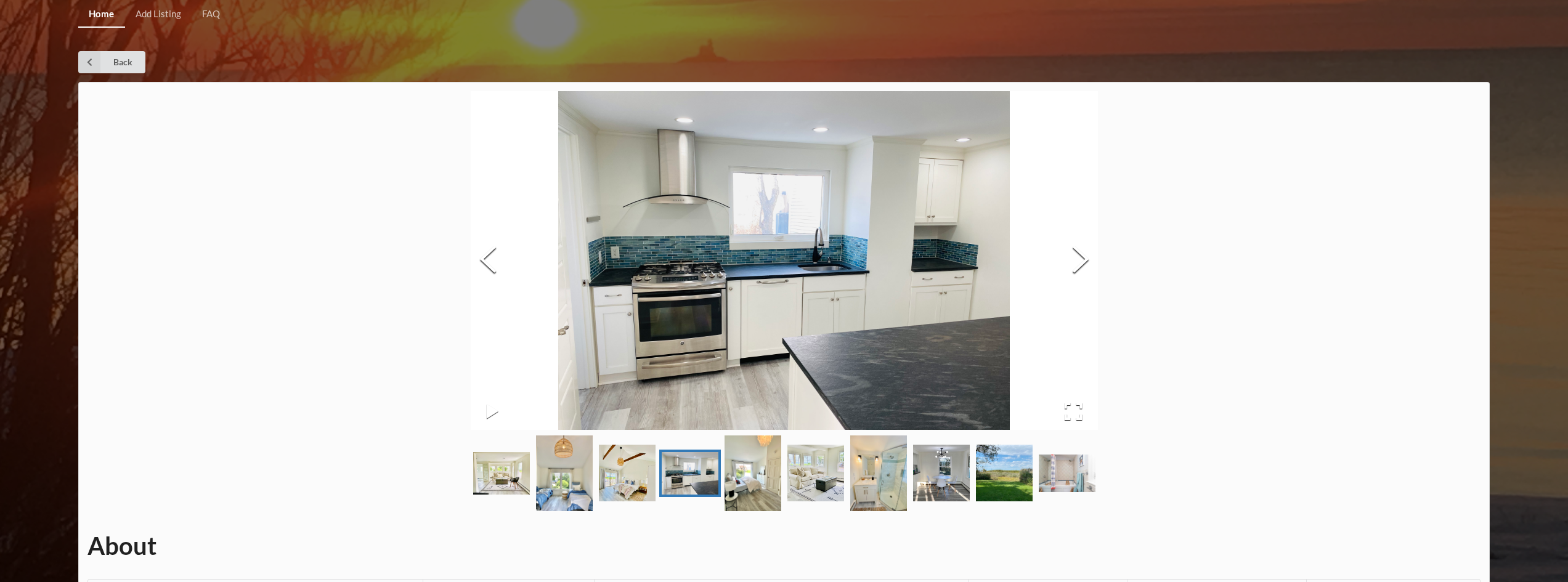
click at [752, 470] on img "Go to Slide 5" at bounding box center [753, 473] width 57 height 76
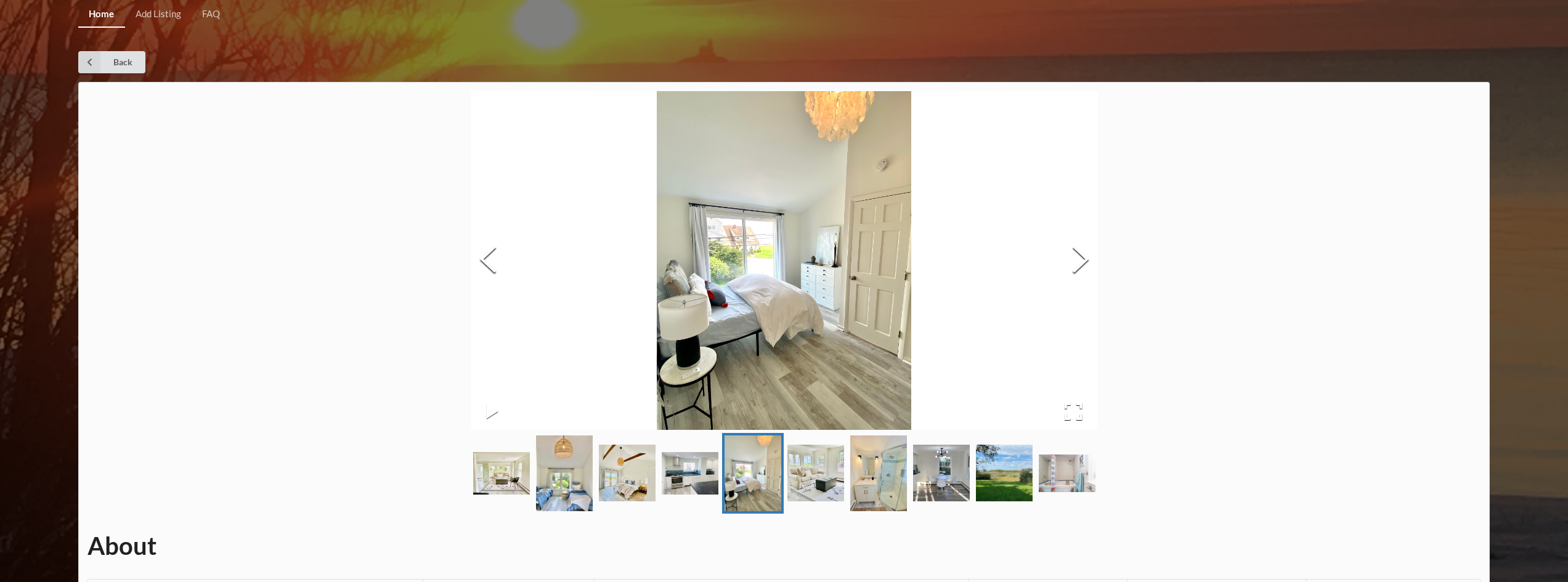
click at [816, 455] on img "Go to Slide 6" at bounding box center [816, 473] width 57 height 57
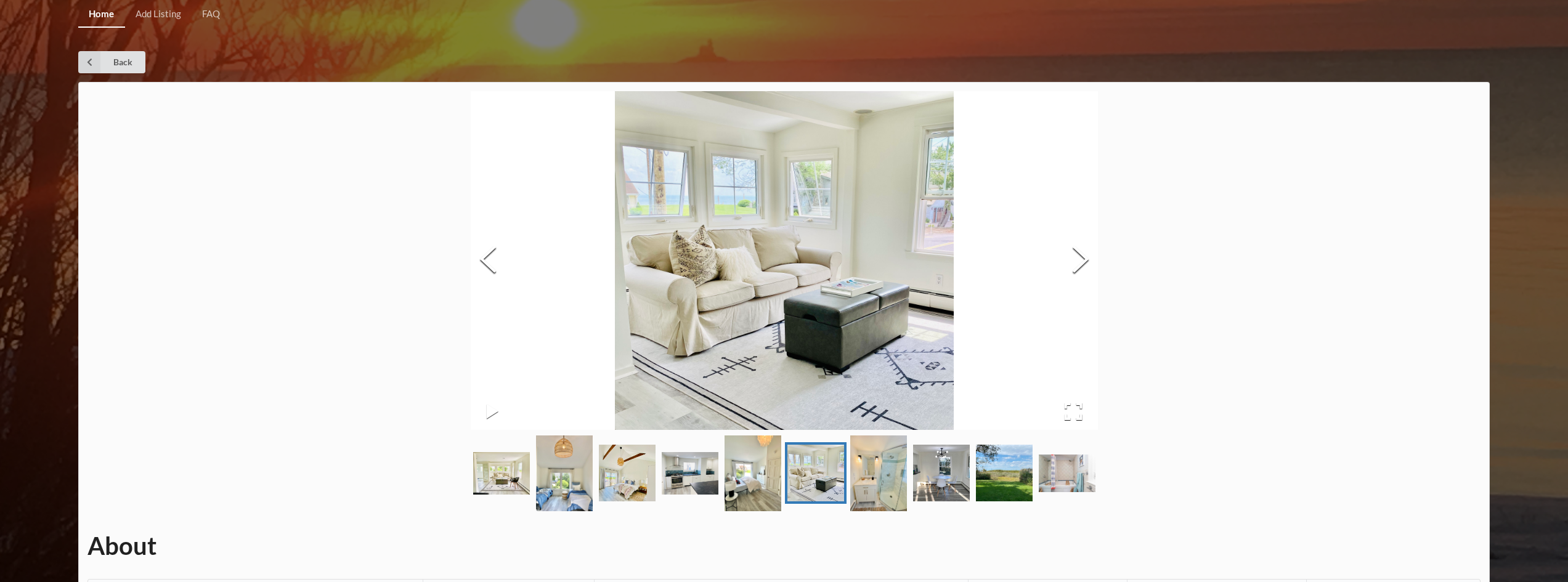
click at [879, 459] on img "Go to Slide 7" at bounding box center [878, 473] width 57 height 76
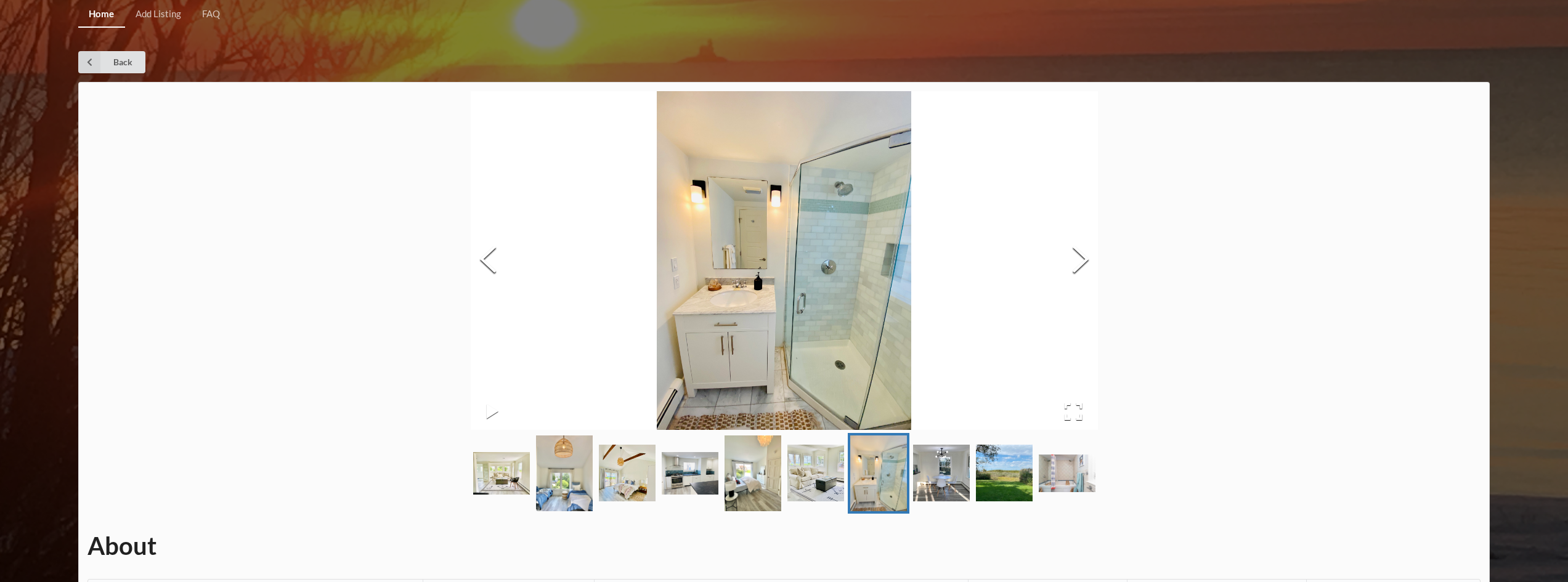
click at [953, 455] on img "Go to Slide 8" at bounding box center [942, 473] width 57 height 57
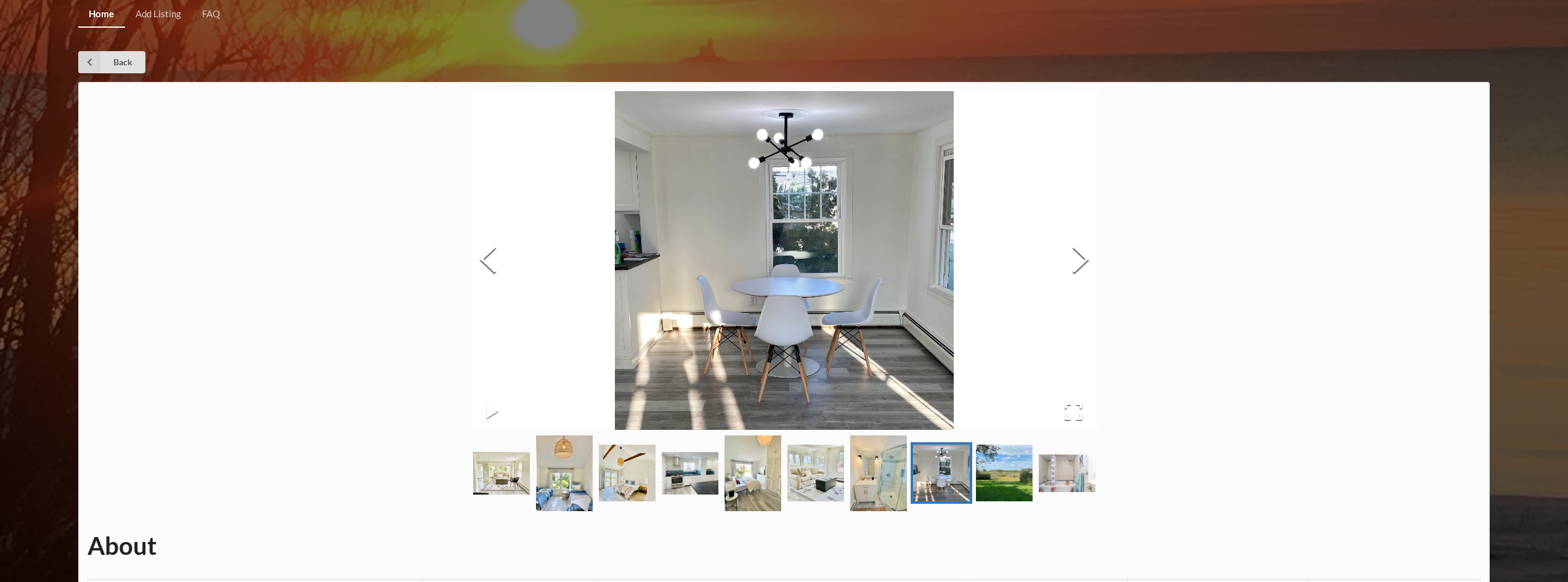
click at [1008, 466] on img "Go to Slide 9" at bounding box center [1005, 473] width 57 height 57
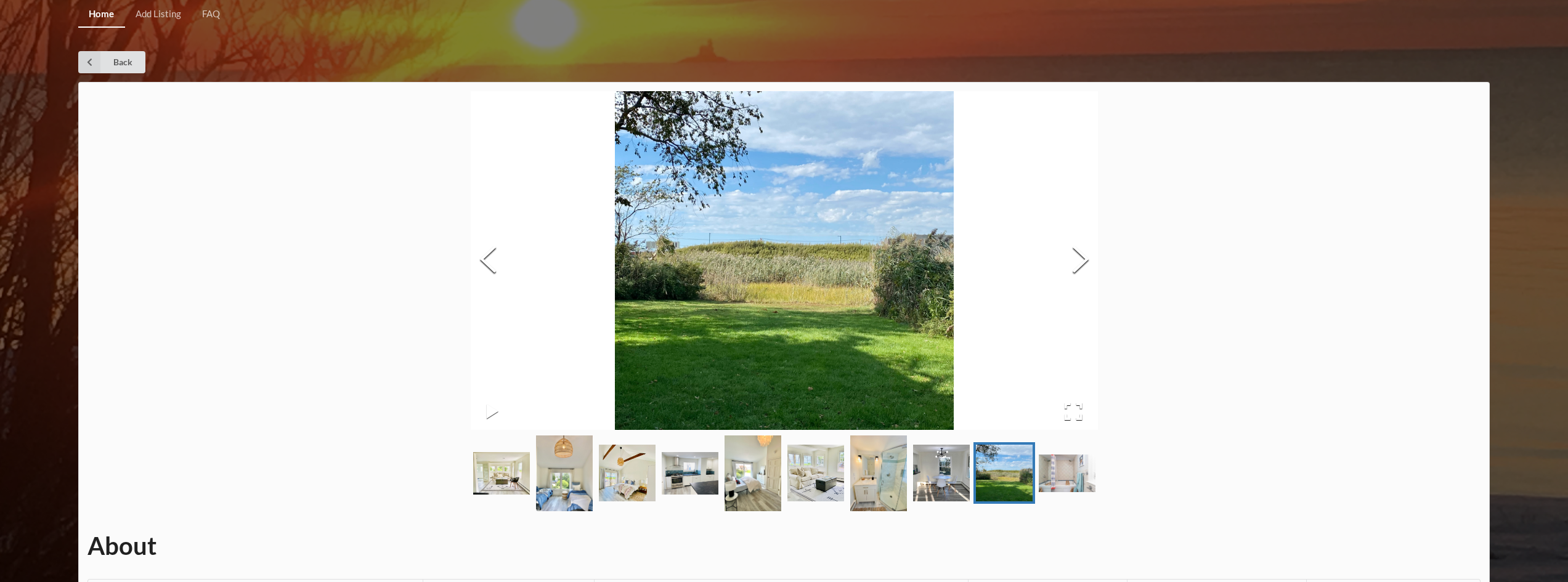
click at [1078, 473] on img "Go to Slide 10" at bounding box center [1067, 473] width 57 height 38
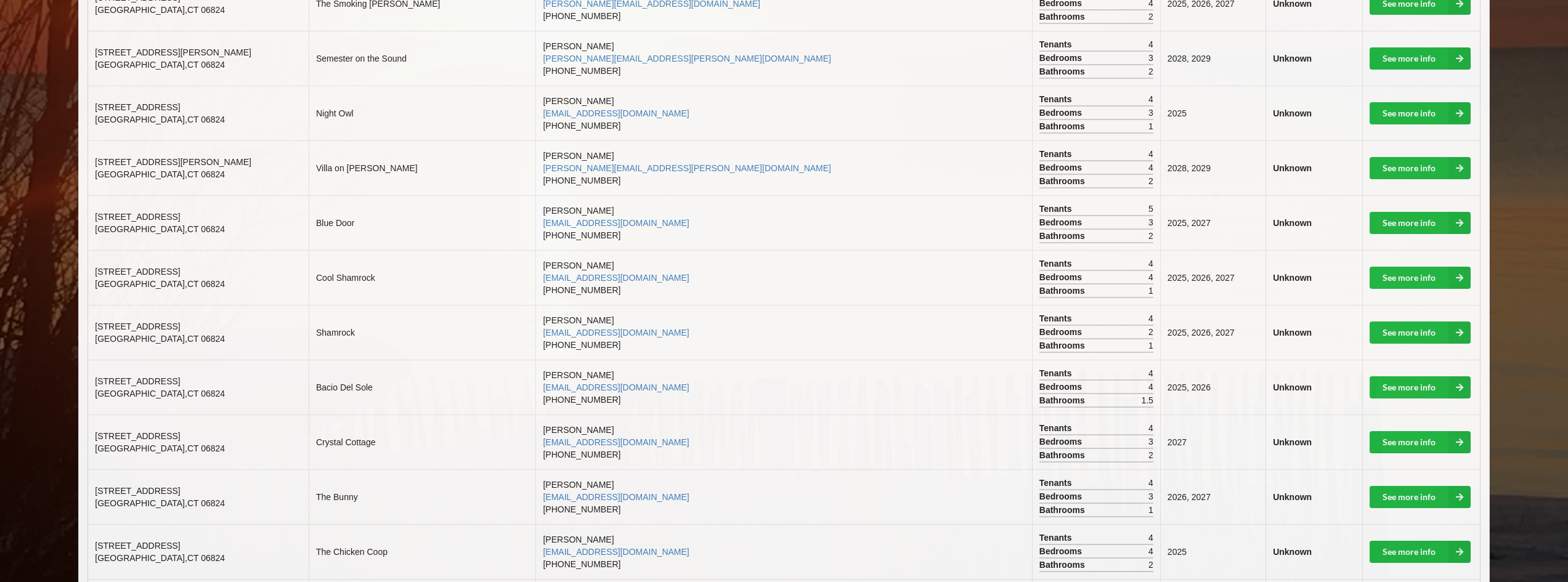
scroll to position [678, 0]
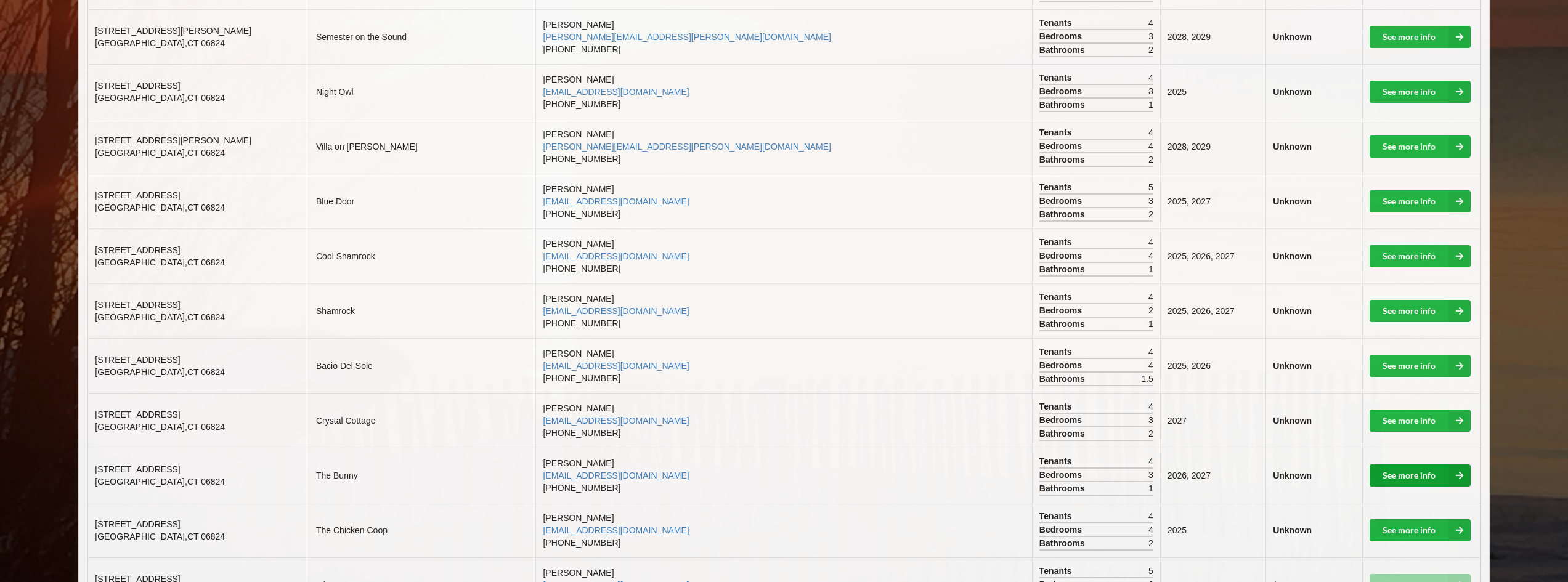
click at [1401, 470] on link "See more info" at bounding box center [1420, 476] width 101 height 22
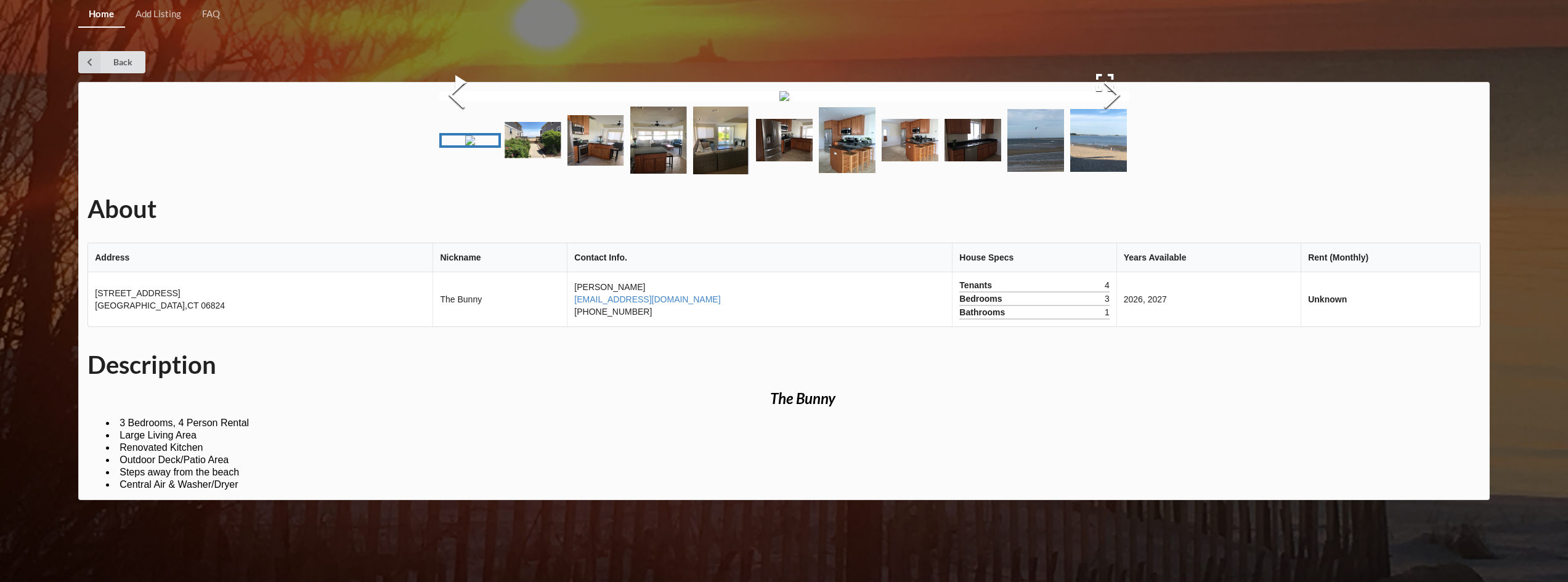
click at [547, 158] on img "Go to Slide 2" at bounding box center [533, 140] width 57 height 36
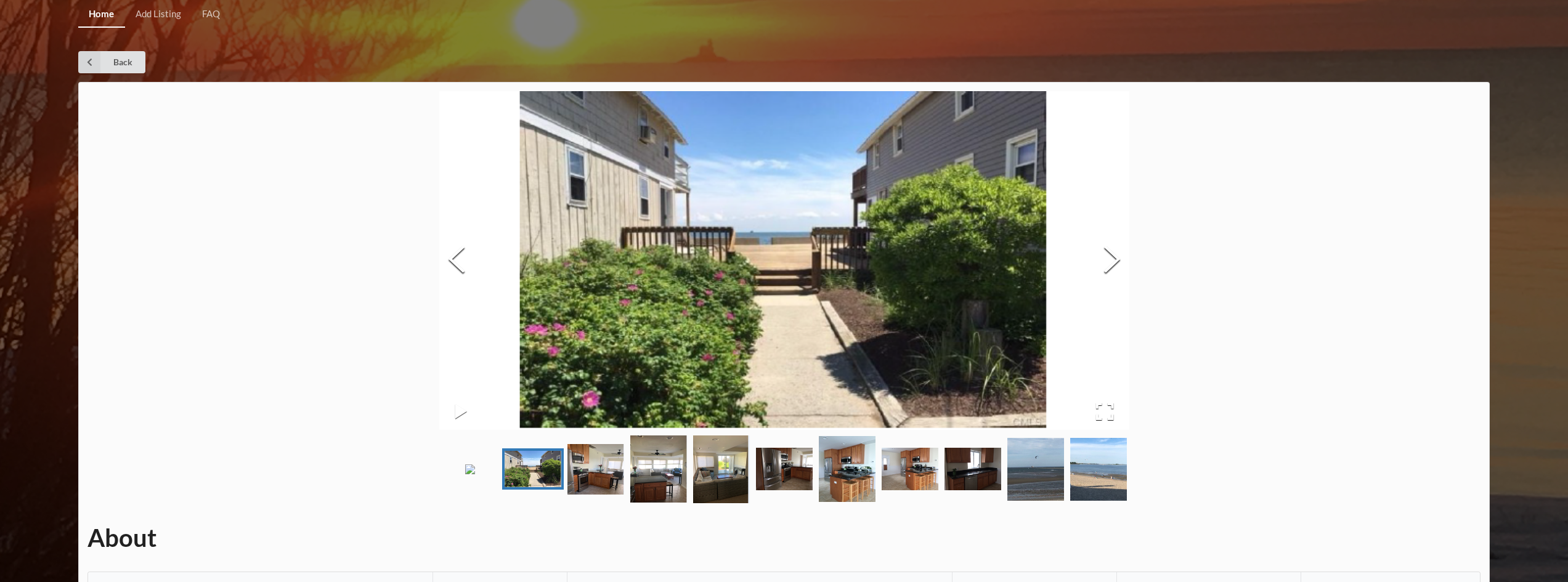
click at [600, 486] on img "Go to Slide 3" at bounding box center [596, 469] width 57 height 50
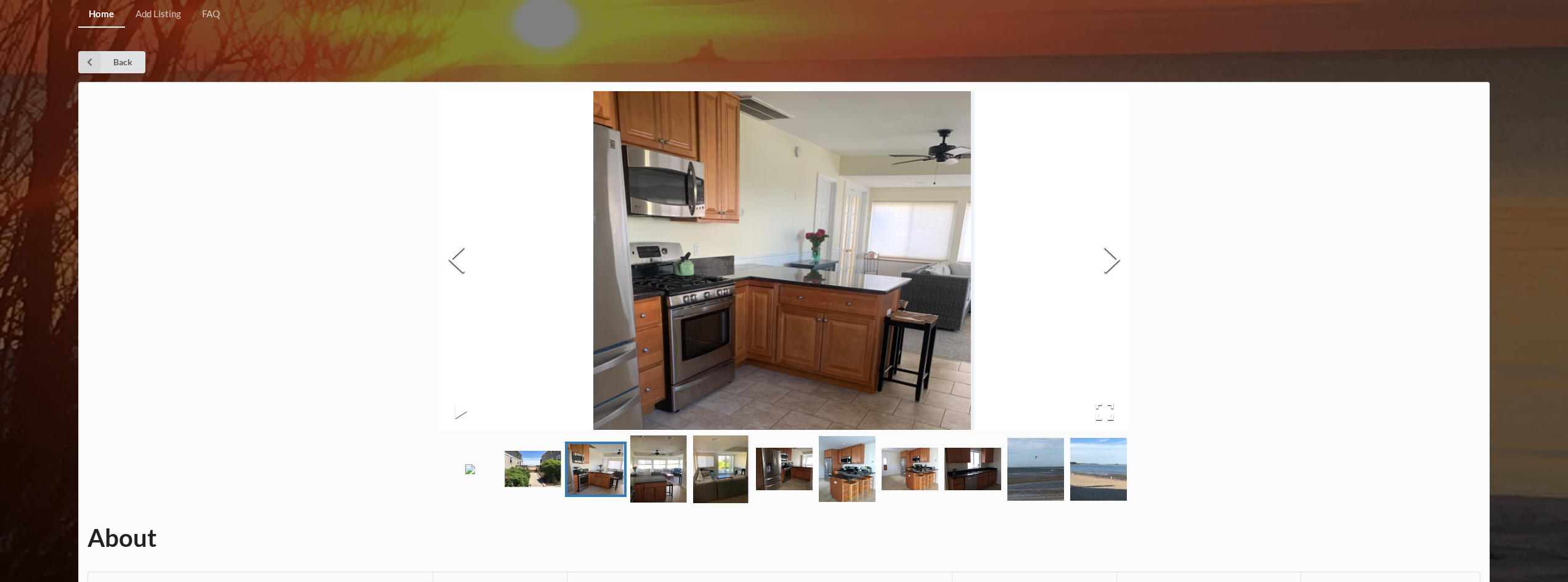
click at [674, 493] on img "Go to Slide 4" at bounding box center [659, 469] width 57 height 67
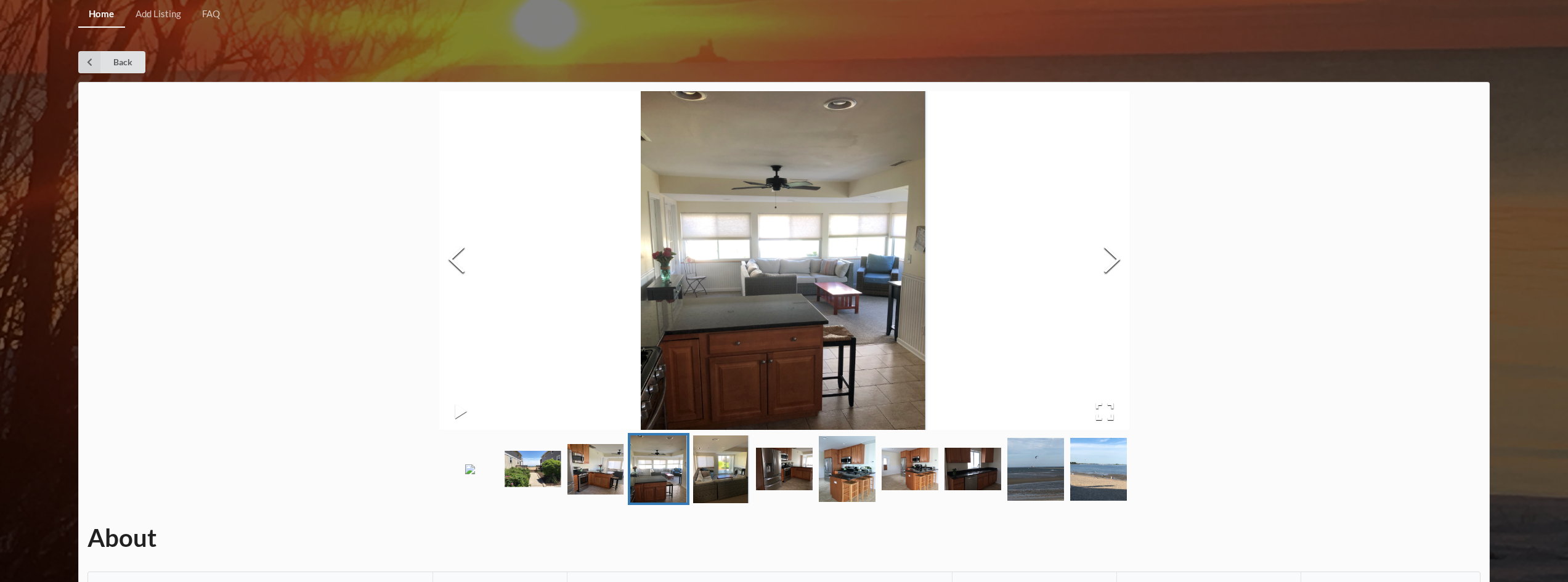
click at [712, 489] on img "Go to Slide 5" at bounding box center [722, 469] width 57 height 68
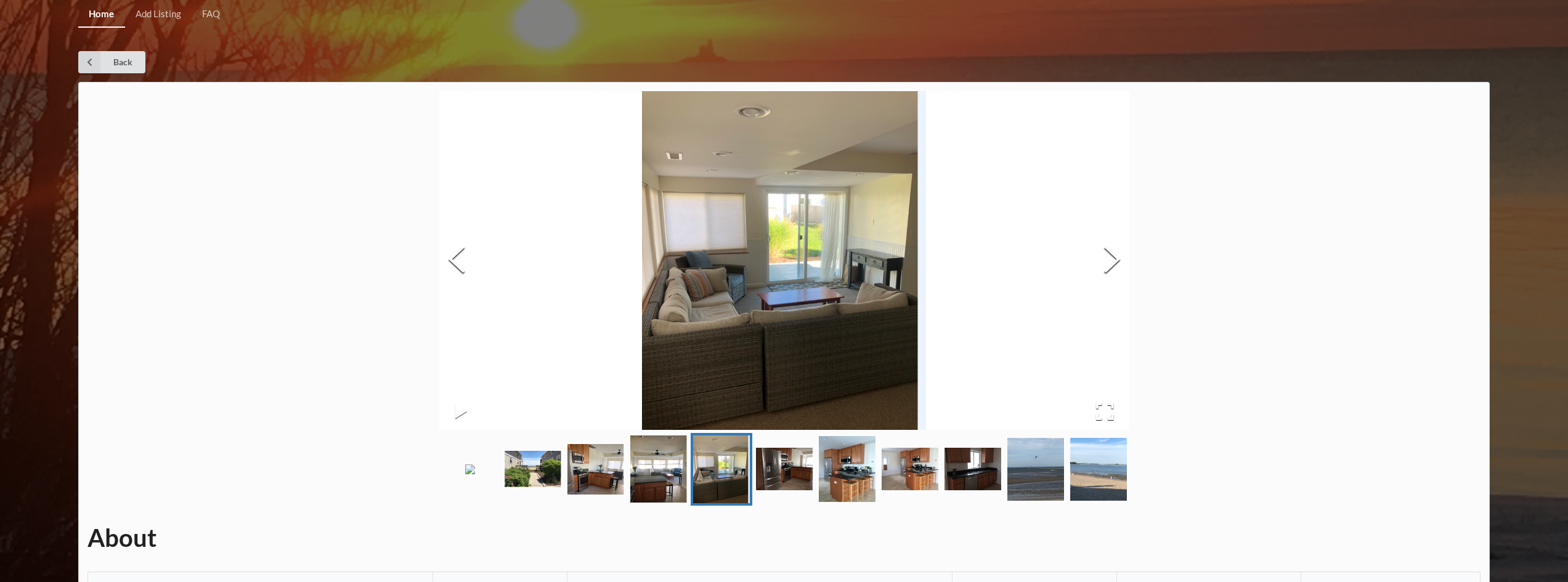
click at [777, 479] on img "Go to Slide 6" at bounding box center [784, 469] width 57 height 42
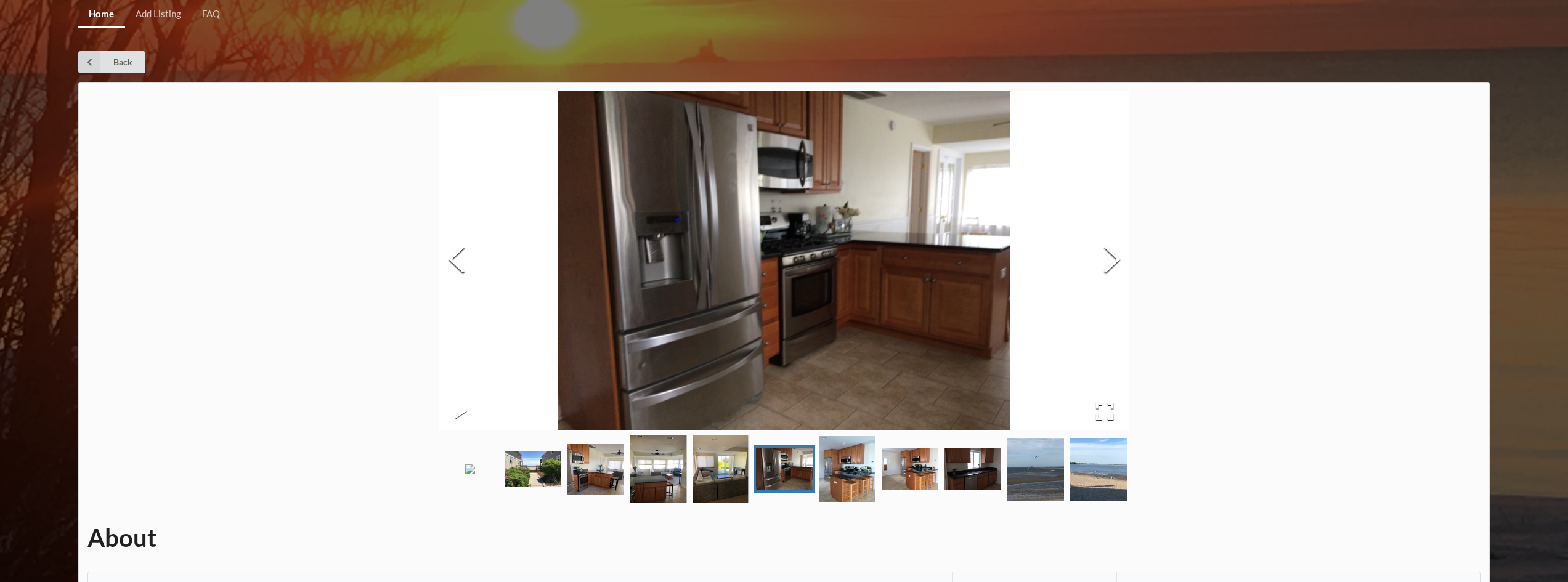
click at [855, 490] on img "Go to Slide 7" at bounding box center [847, 469] width 57 height 66
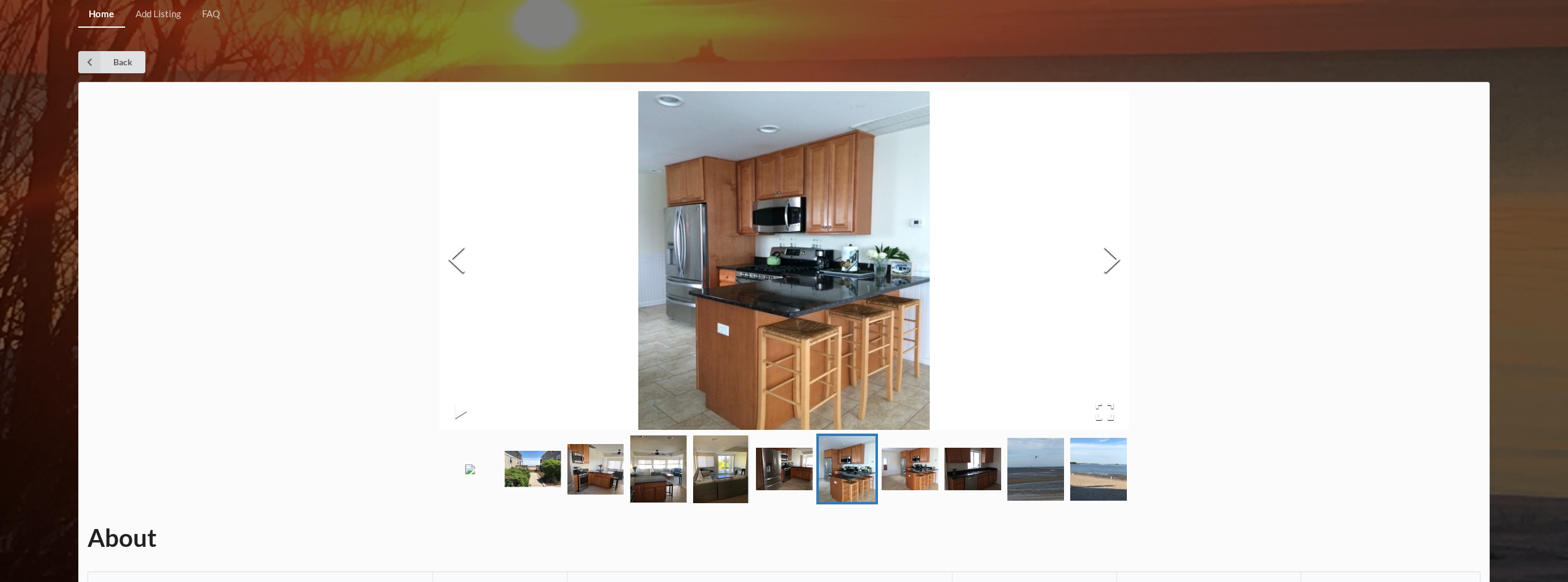
click at [915, 482] on img "Go to Slide 8" at bounding box center [911, 469] width 57 height 42
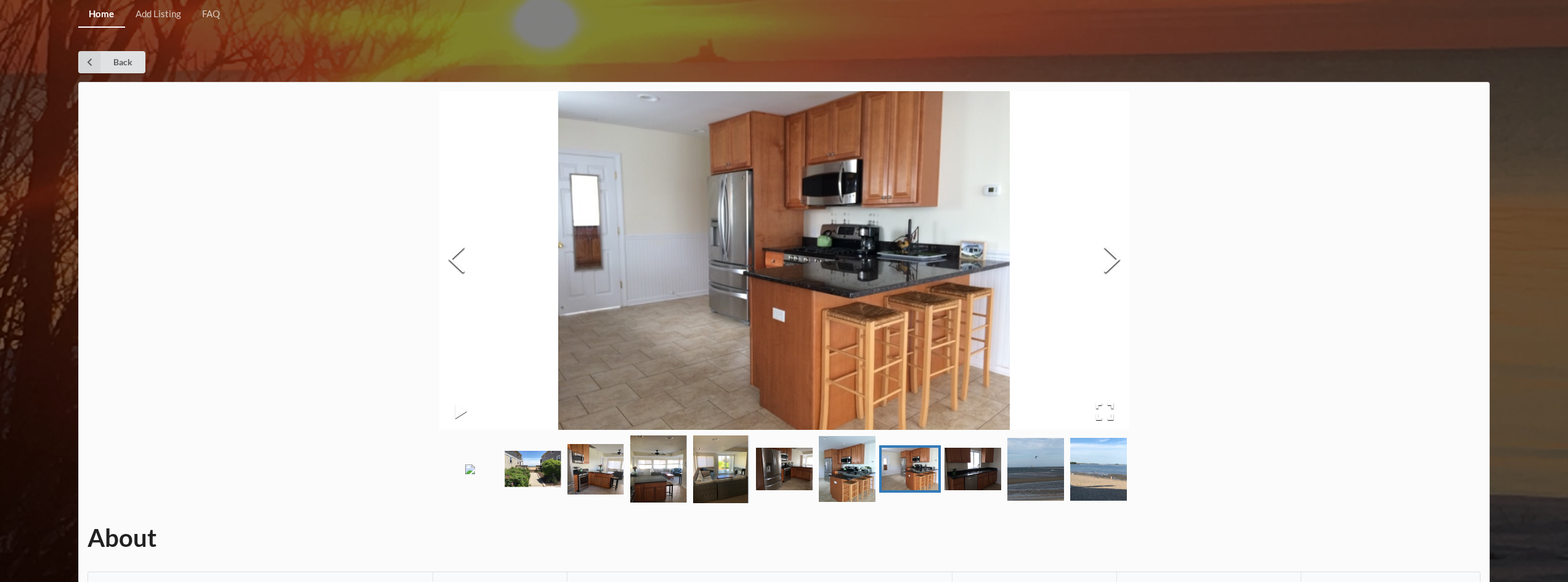
click at [978, 490] on img "Go to Slide 9" at bounding box center [973, 469] width 57 height 42
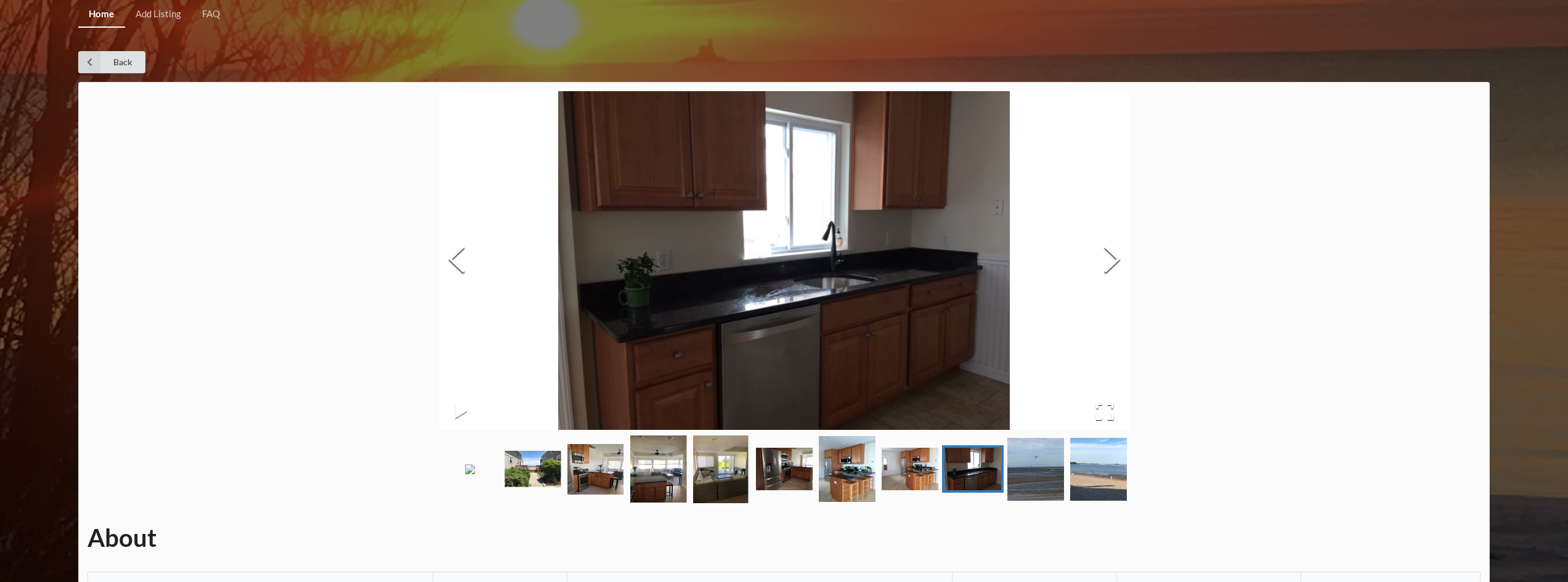
click at [1003, 493] on link "Go to Slide 9" at bounding box center [973, 469] width 61 height 47
click at [980, 490] on img "Go to Slide 9" at bounding box center [973, 469] width 57 height 42
click at [1032, 501] on img "Go to Slide 10" at bounding box center [1036, 469] width 57 height 63
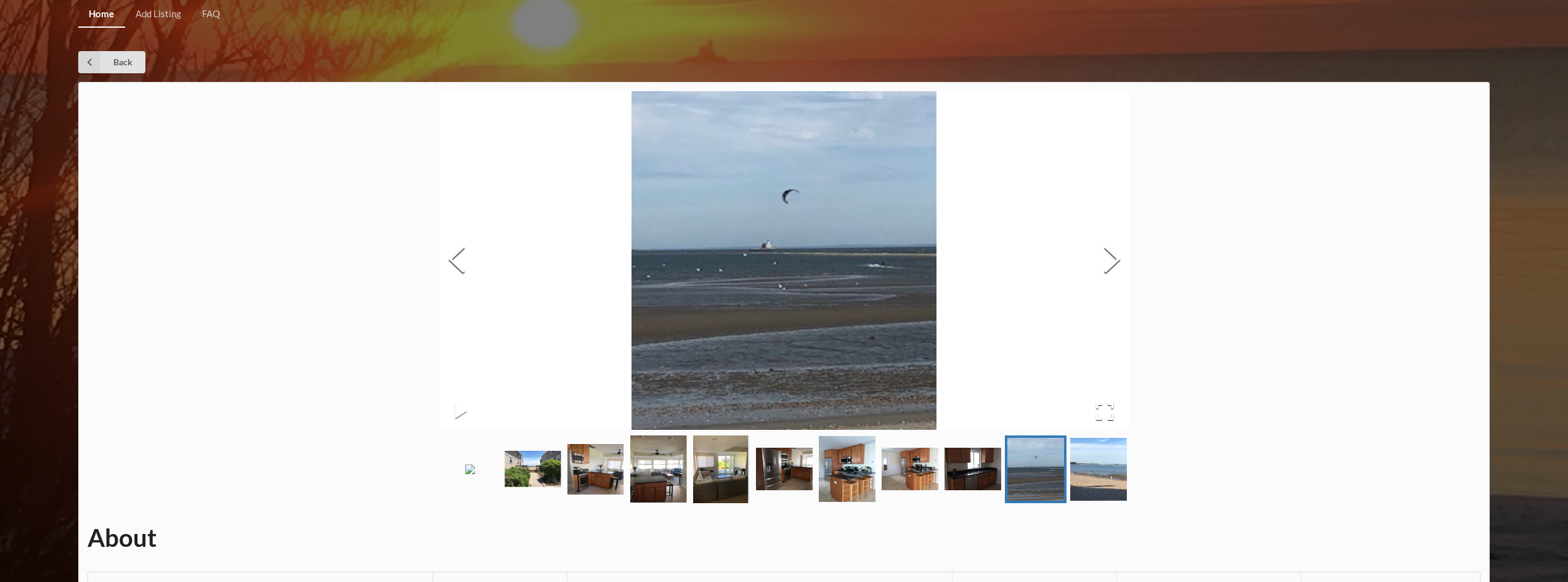
click at [1107, 501] on img "Go to Slide 11" at bounding box center [1099, 469] width 57 height 63
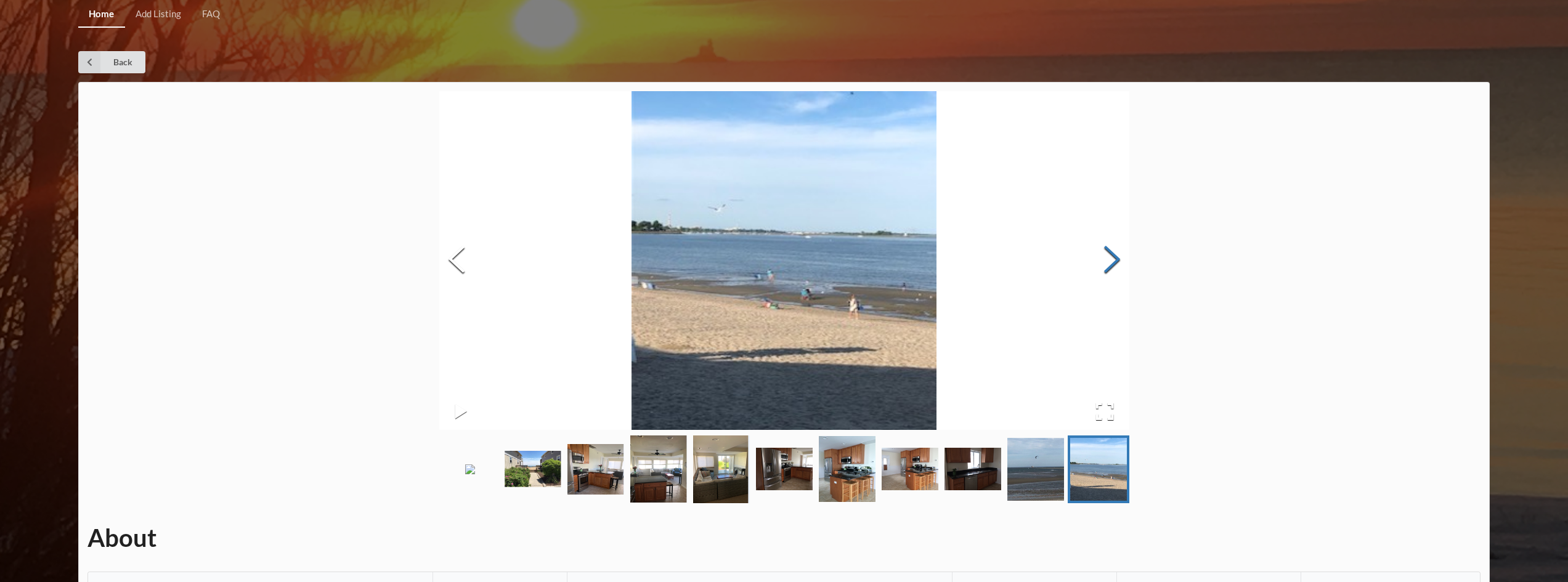
click at [1113, 259] on button "Next Slide" at bounding box center [1112, 260] width 34 height 112
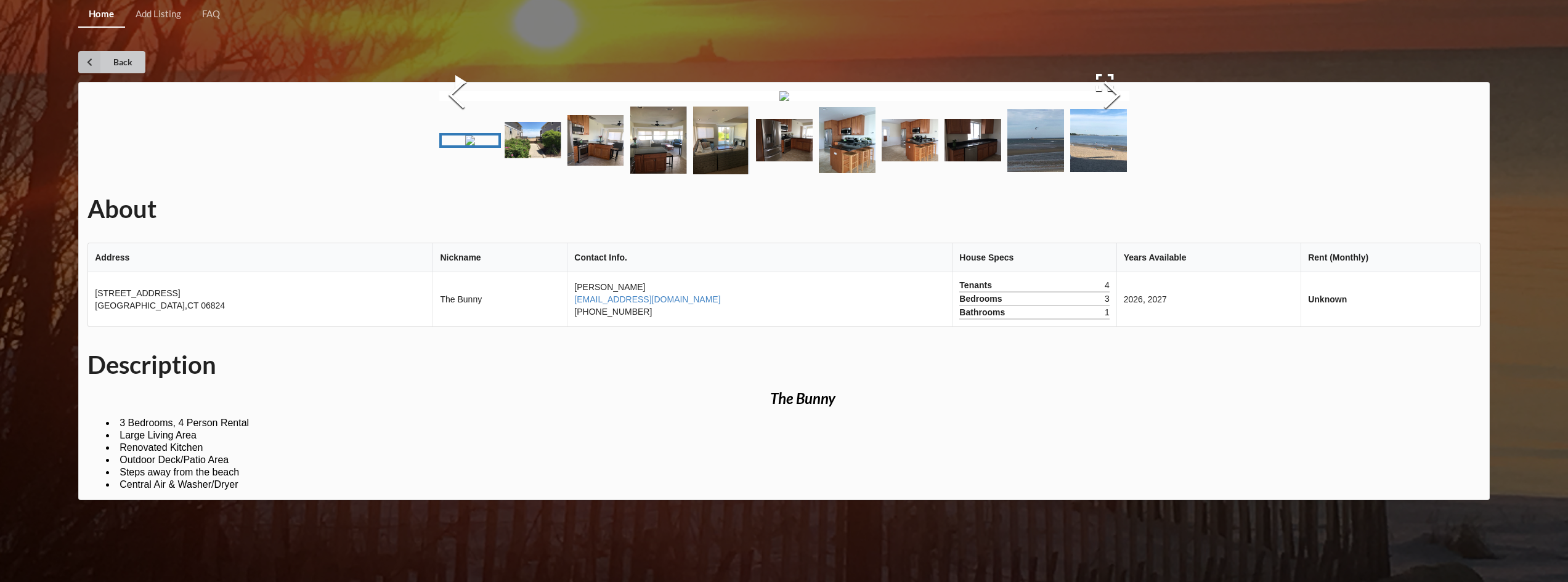
click at [93, 58] on icon at bounding box center [89, 62] width 22 height 22
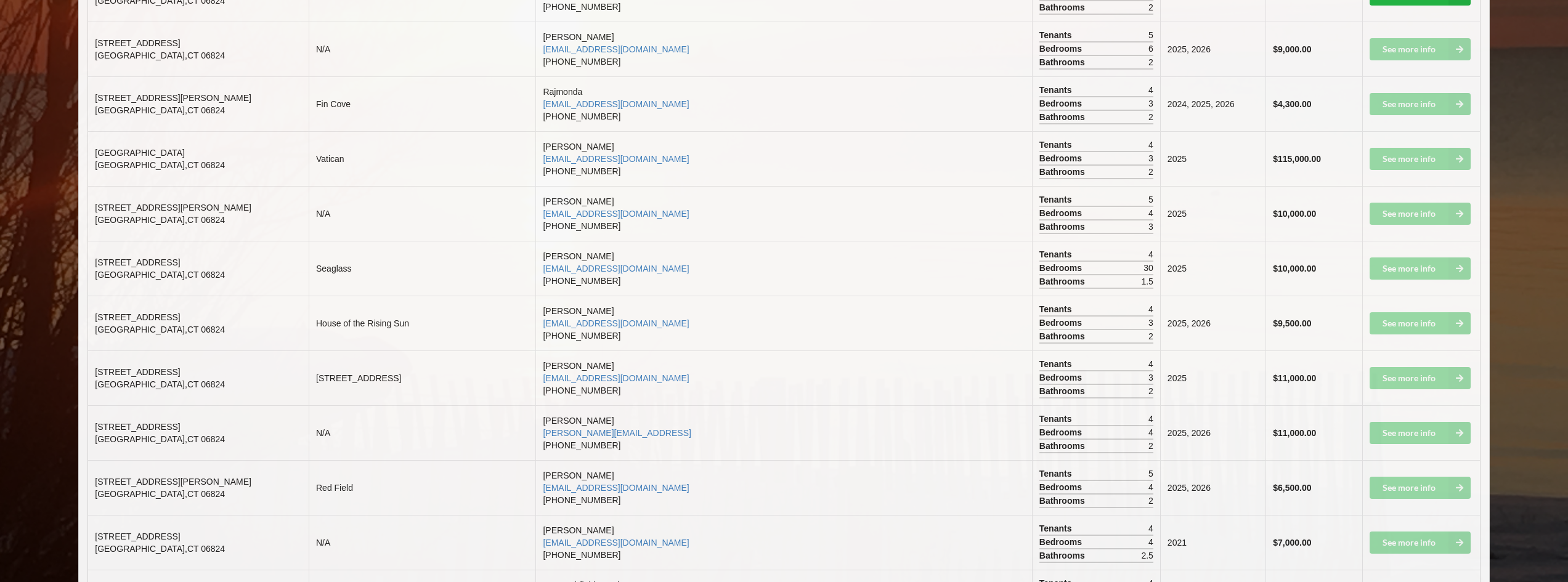
scroll to position [1232, 0]
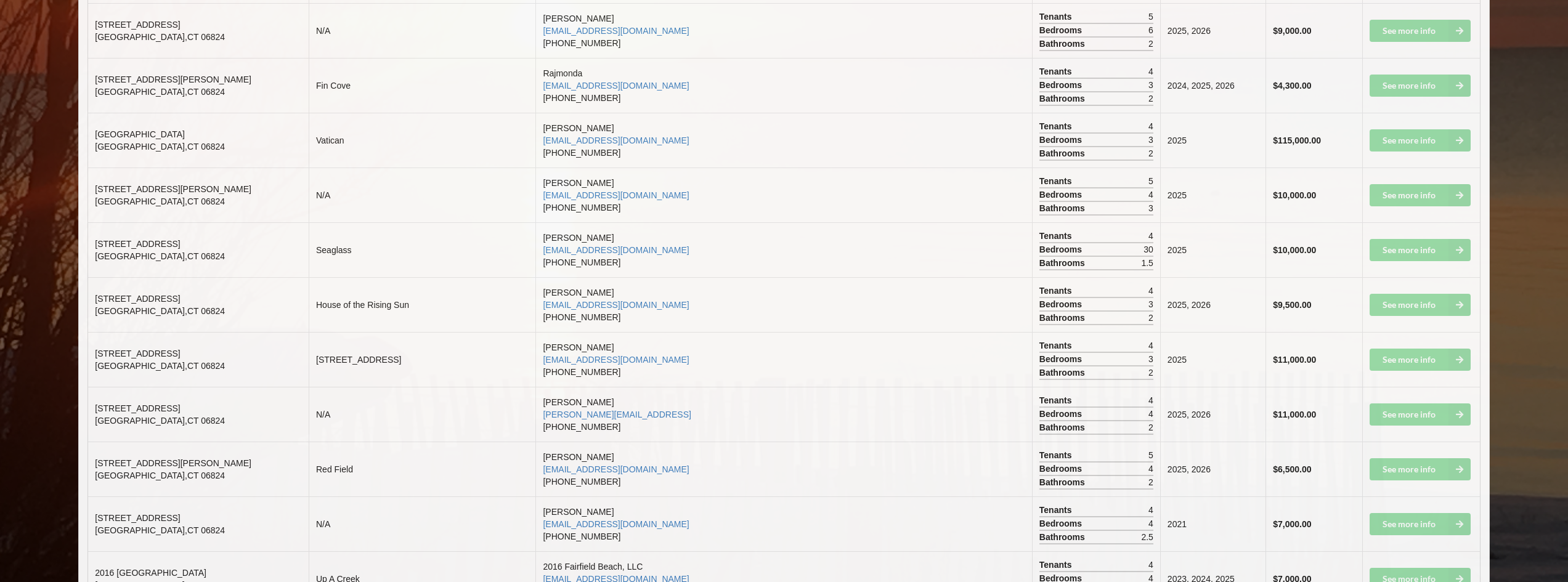
click at [1402, 309] on td "See more info" at bounding box center [1421, 304] width 117 height 55
click at [1273, 305] on b "$9,500.00" at bounding box center [1292, 305] width 38 height 10
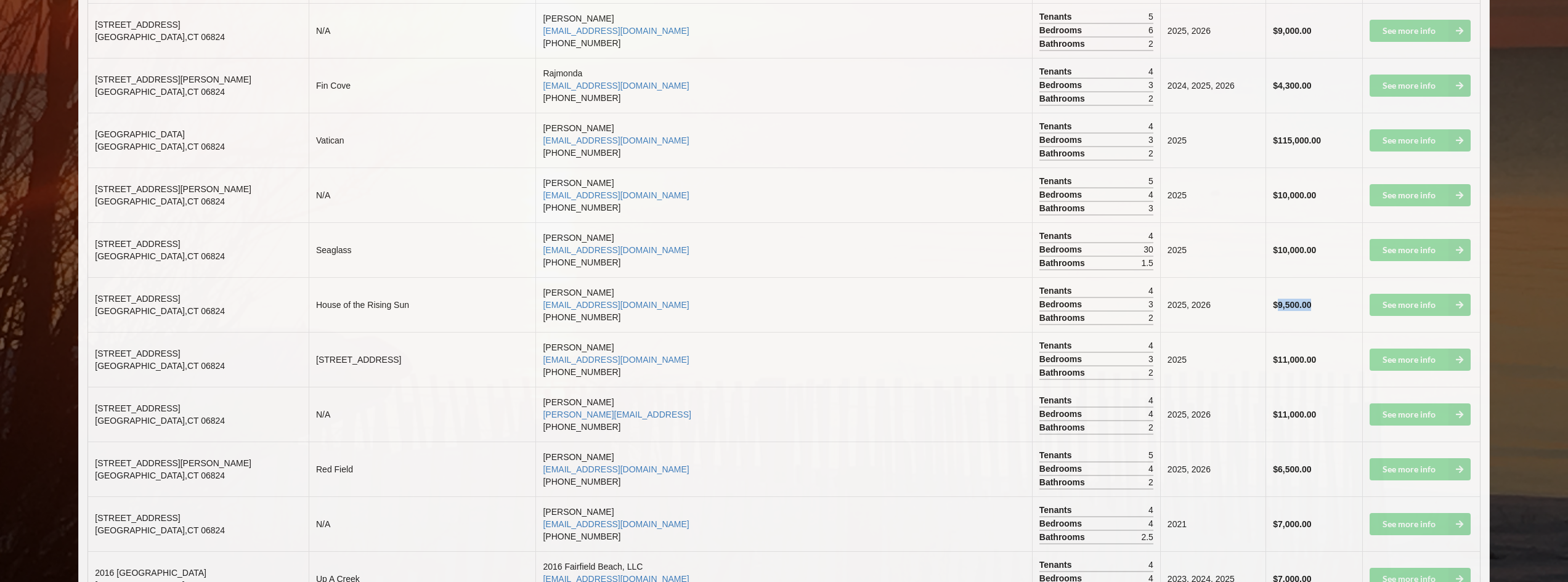
click at [1273, 306] on b "$9,500.00" at bounding box center [1292, 305] width 38 height 10
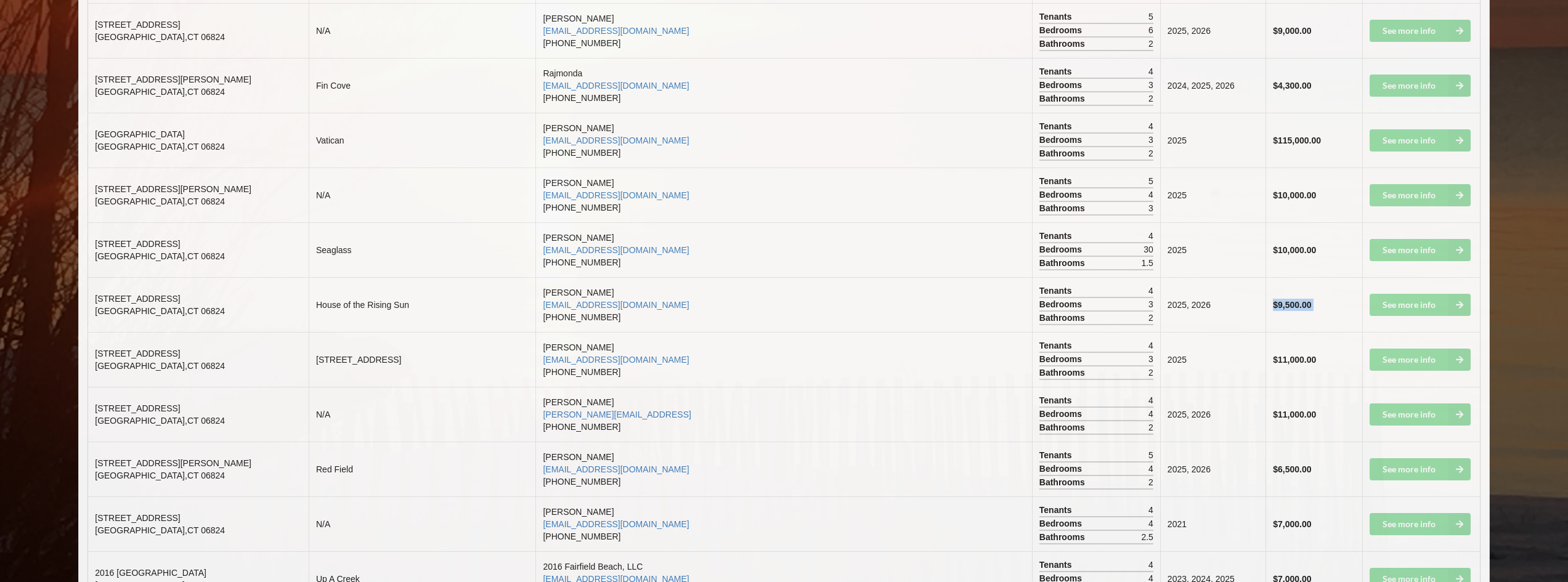
click at [1273, 306] on b "$9,500.00" at bounding box center [1292, 305] width 38 height 10
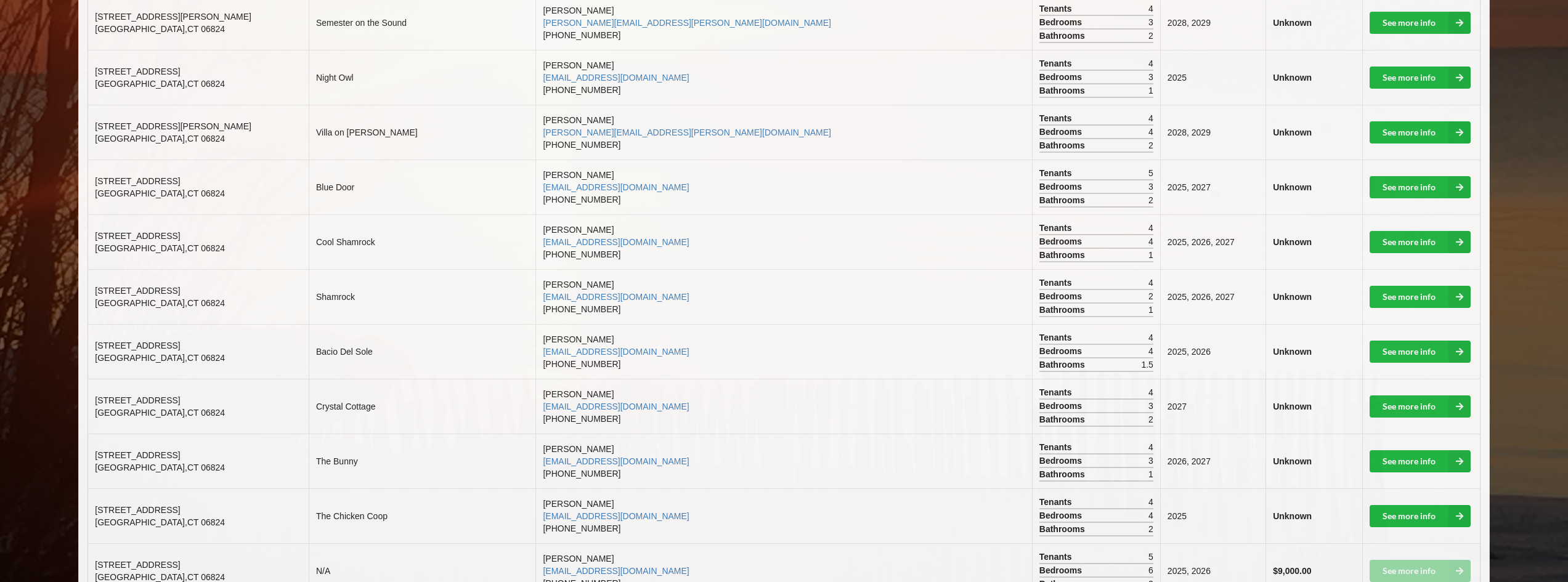
scroll to position [678, 0]
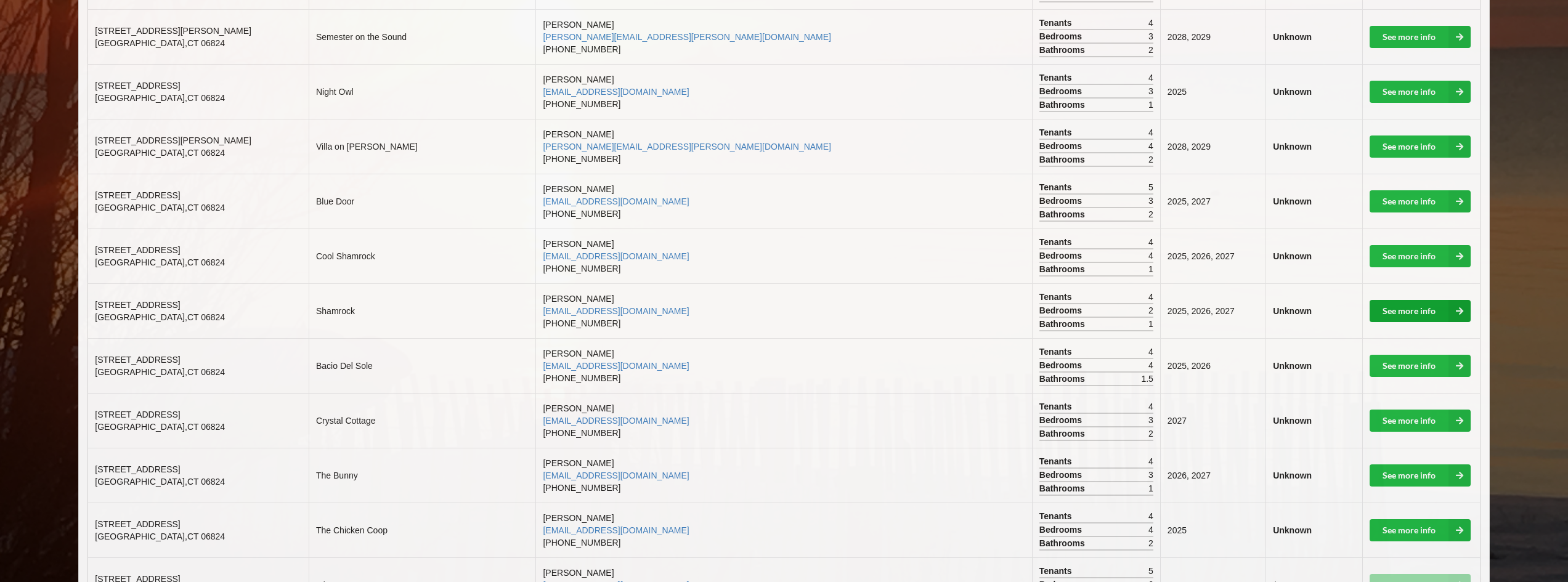
click at [1399, 305] on link "See more info" at bounding box center [1420, 311] width 101 height 22
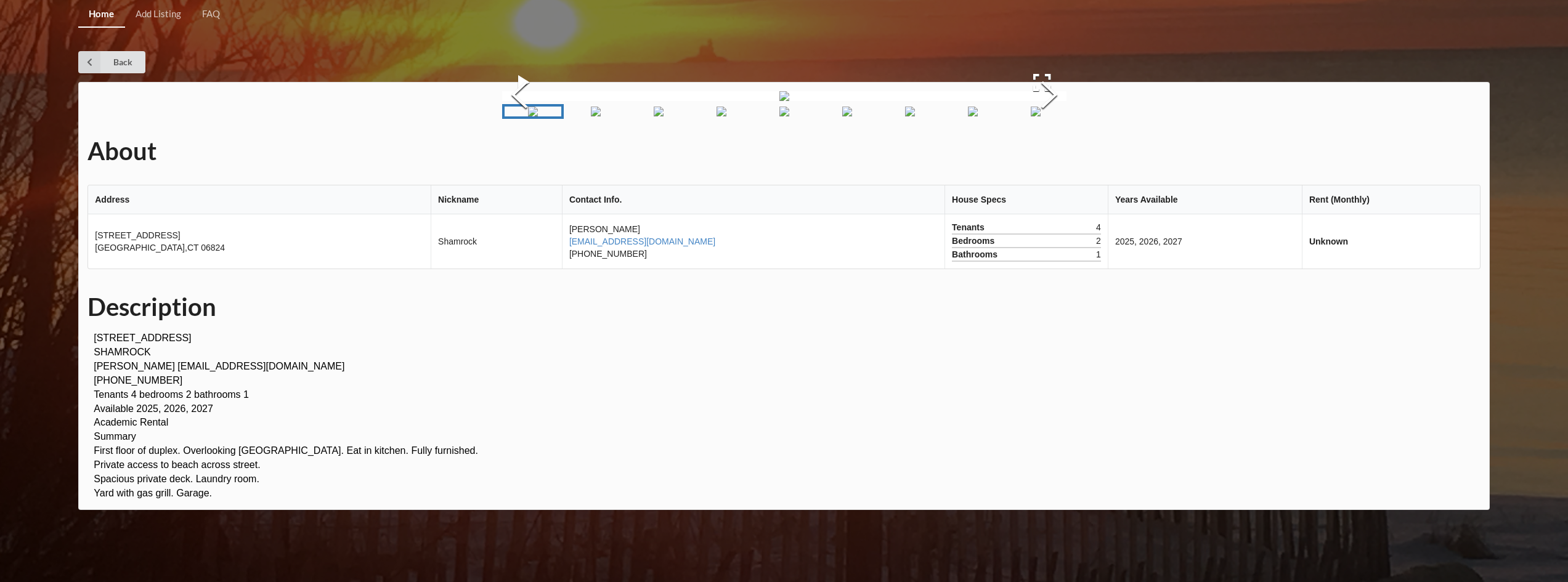
click at [591, 117] on img "Go to Slide 2" at bounding box center [596, 112] width 10 height 10
click at [654, 117] on img "Go to Slide 3" at bounding box center [659, 112] width 10 height 10
click at [717, 117] on img "Go to Slide 4" at bounding box center [722, 112] width 10 height 10
click at [779, 117] on img "Go to Slide 5" at bounding box center [784, 112] width 10 height 10
click at [842, 117] on img "Go to Slide 6" at bounding box center [847, 112] width 10 height 10
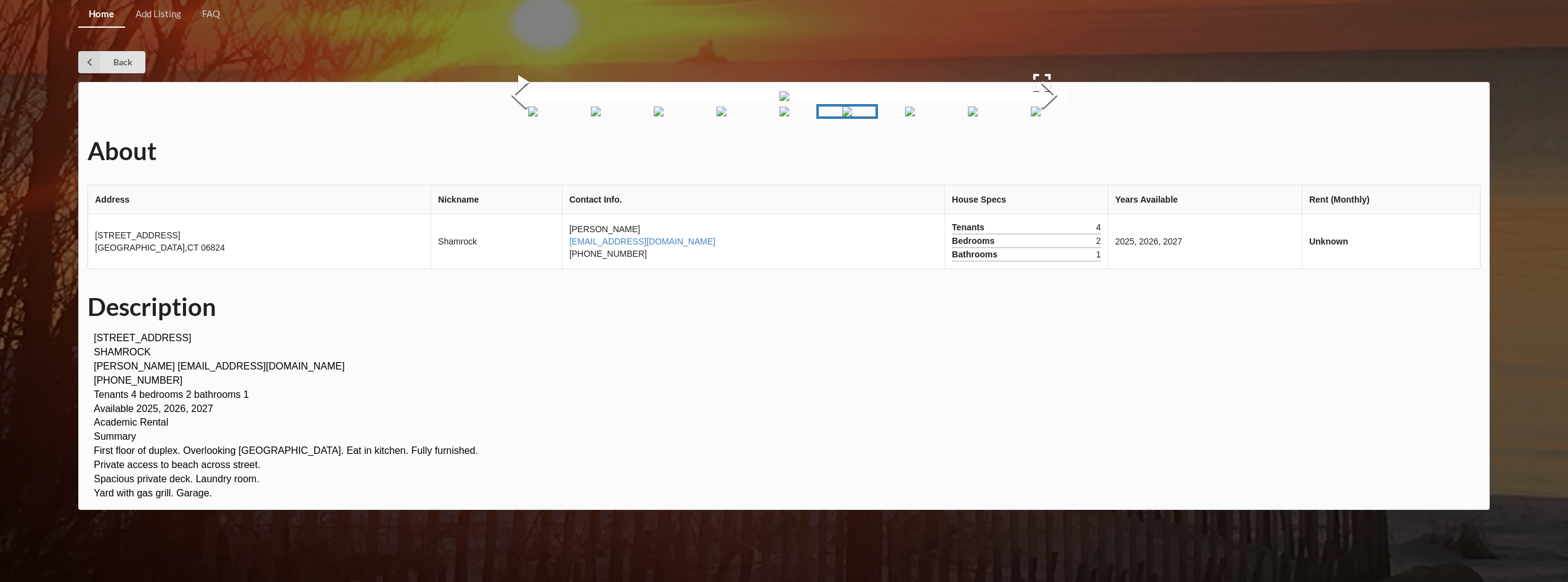
click at [852, 117] on img "Go to Slide 6" at bounding box center [847, 112] width 10 height 10
drag, startPoint x: 892, startPoint y: 464, endPoint x: 941, endPoint y: 463, distance: 49.0
click at [905, 117] on img "Go to Slide 7" at bounding box center [911, 112] width 10 height 10
click at [968, 117] on img "Go to Slide 8" at bounding box center [973, 112] width 10 height 10
click at [1040, 117] on img "Go to Slide 9" at bounding box center [1036, 112] width 10 height 10
